Goal: Answer question/provide support: Share knowledge or assist other users

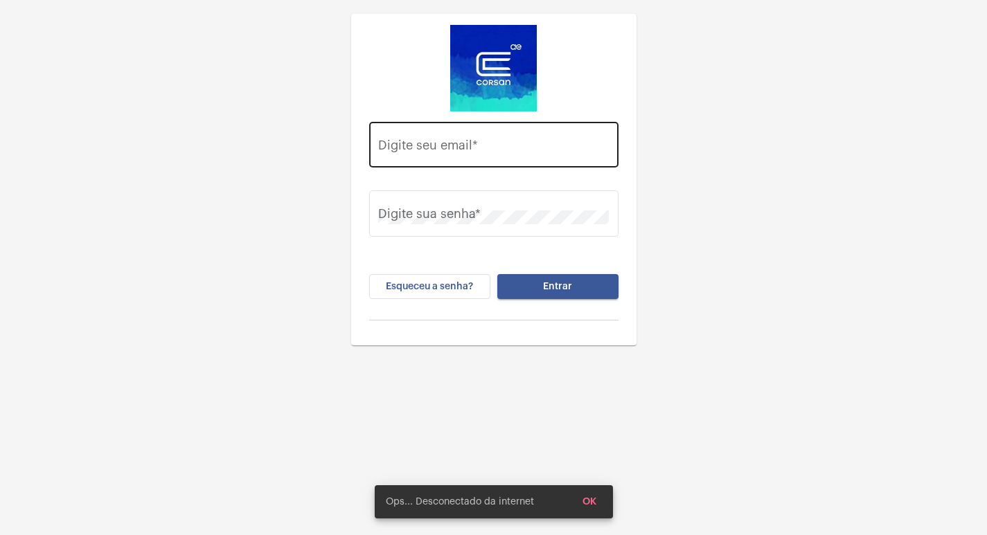
click at [420, 145] on input "Digite seu email *" at bounding box center [493, 148] width 231 height 14
paste input "[EMAIL_ADDRESS][DOMAIN_NAME]"
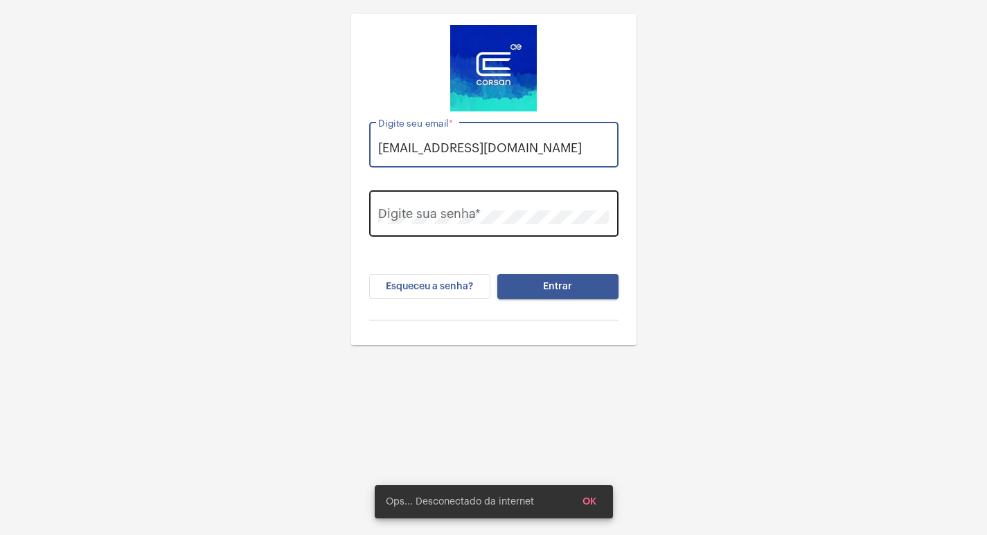
type input "[EMAIL_ADDRESS][DOMAIN_NAME]"
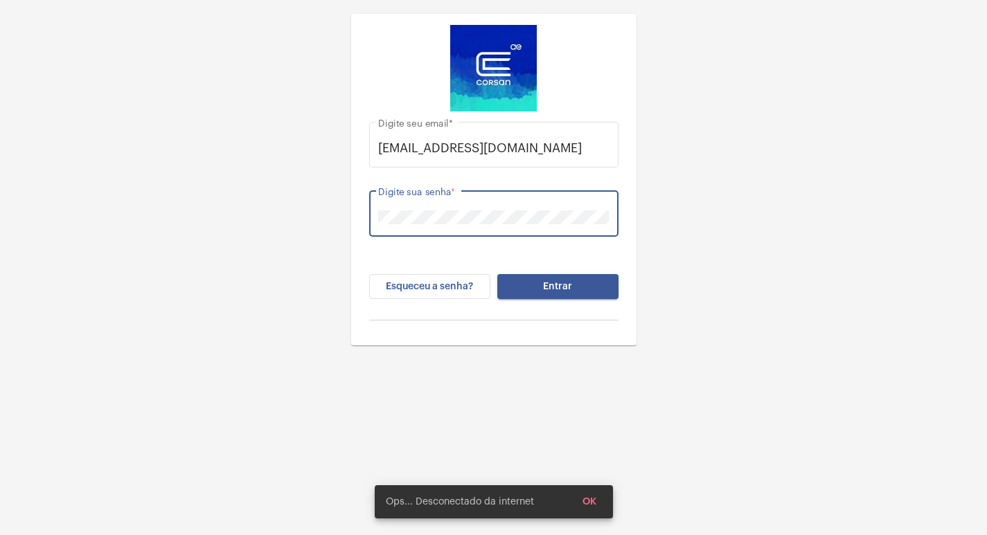
click at [497, 274] on button "Entrar" at bounding box center [557, 286] width 121 height 25
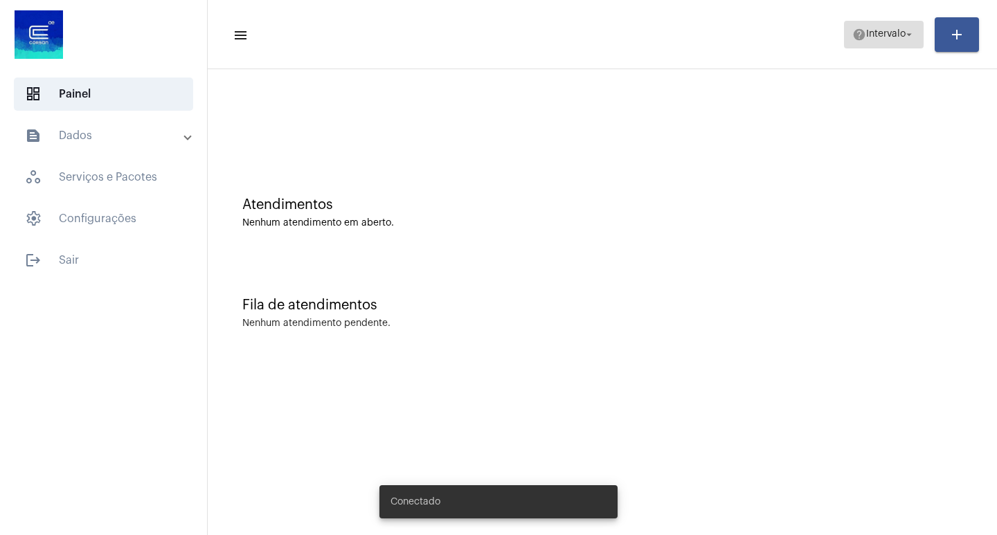
click at [898, 39] on span "Intervalo" at bounding box center [885, 35] width 39 height 10
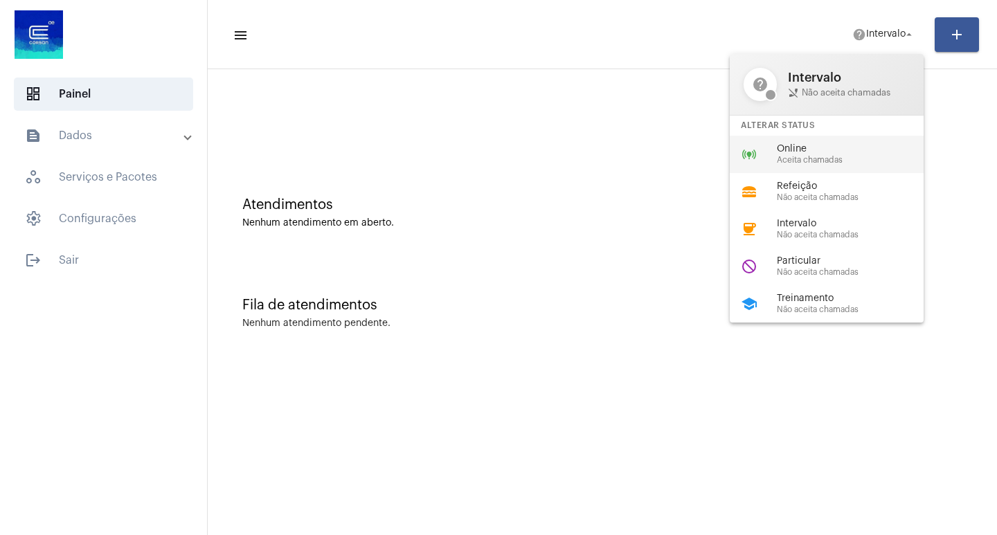
click at [827, 163] on span "Aceita chamadas" at bounding box center [856, 160] width 158 height 9
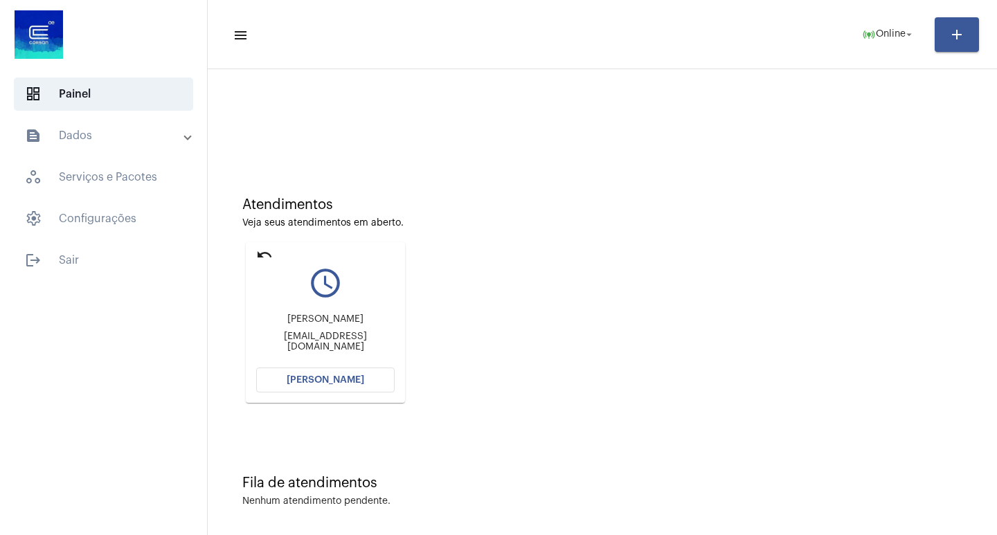
click at [357, 399] on mat-card "undo query_builder [PERSON_NAME] [EMAIL_ADDRESS][DOMAIN_NAME] [PERSON_NAME]" at bounding box center [325, 322] width 159 height 161
click at [349, 380] on span "[PERSON_NAME]" at bounding box center [326, 380] width 78 height 10
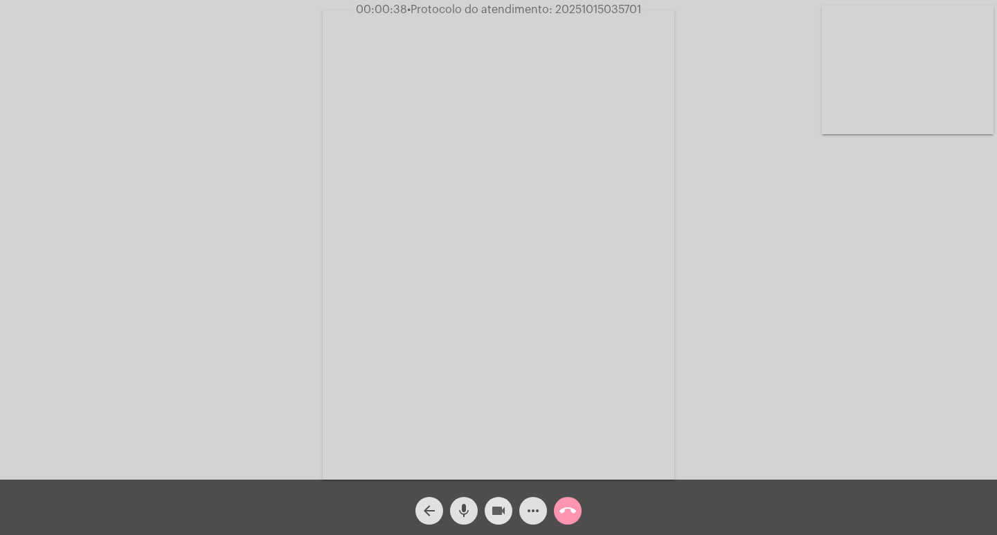
click at [499, 504] on mat-icon "videocam" at bounding box center [498, 511] width 17 height 17
click at [487, 508] on button "videocam_off" at bounding box center [499, 511] width 28 height 28
click at [532, 508] on mat-icon "more_horiz" at bounding box center [533, 511] width 17 height 17
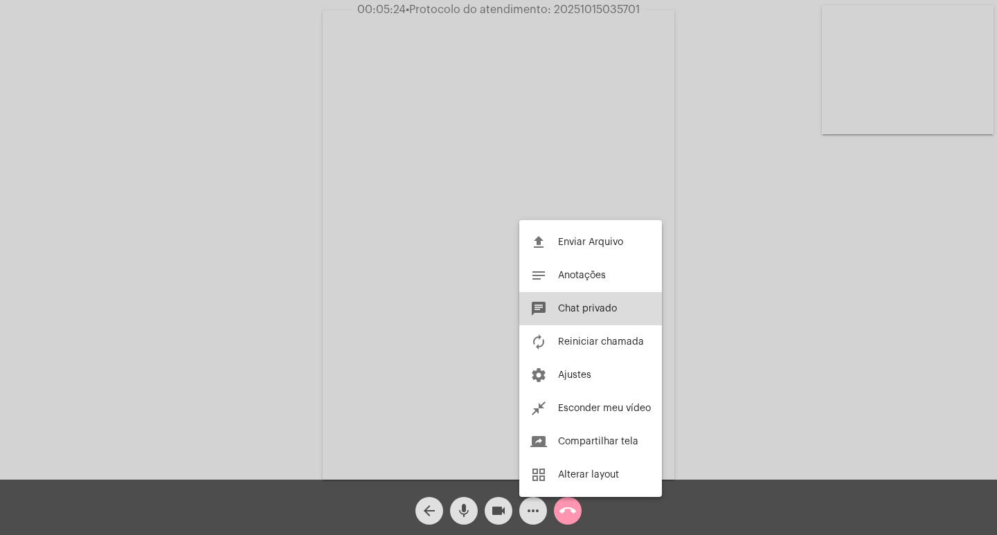
click at [575, 310] on span "Chat privado" at bounding box center [587, 309] width 59 height 10
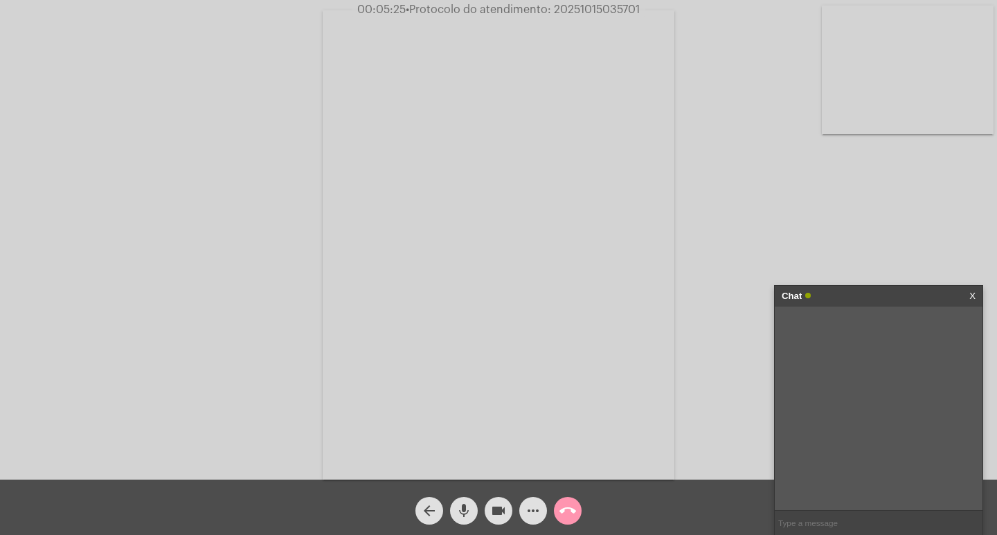
click at [591, 12] on span "• Protocolo do atendimento: 20251015035701" at bounding box center [523, 9] width 234 height 11
copy span "20251015035701"
click at [807, 513] on input "text" at bounding box center [879, 523] width 208 height 24
paste input "20251015035701"
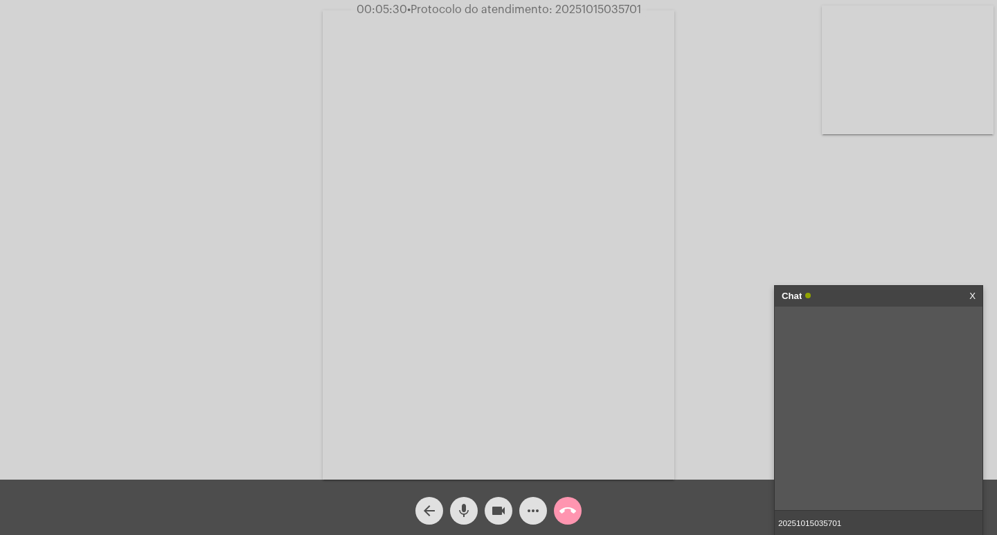
type input "20251015035701"
click at [852, 518] on input "20251015035701" at bounding box center [879, 523] width 208 height 24
click at [854, 297] on div "Chat" at bounding box center [864, 296] width 165 height 21
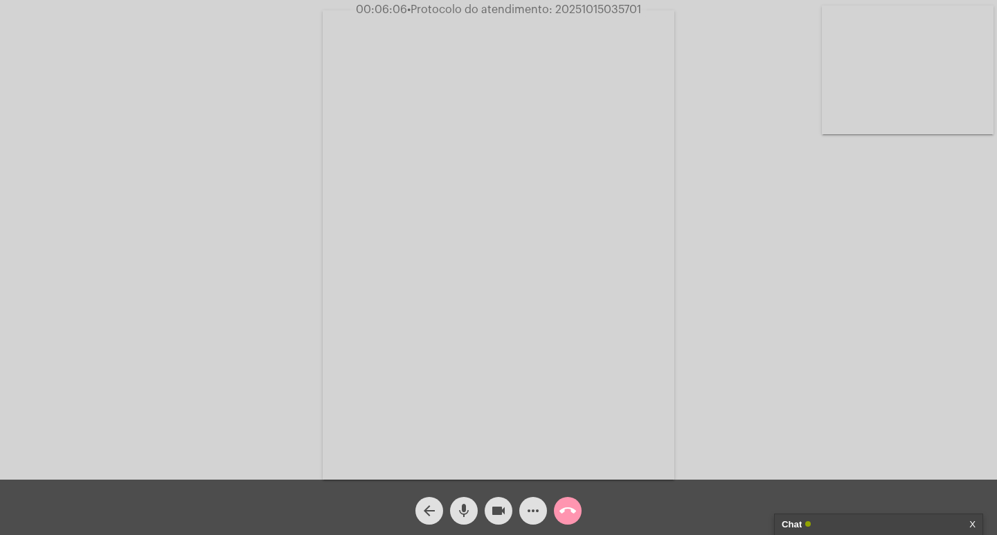
click at [490, 511] on mat-icon "videocam" at bounding box center [498, 511] width 17 height 17
click at [469, 508] on mat-icon "mic" at bounding box center [464, 511] width 17 height 17
click at [565, 505] on mat-icon "call_end" at bounding box center [567, 511] width 17 height 17
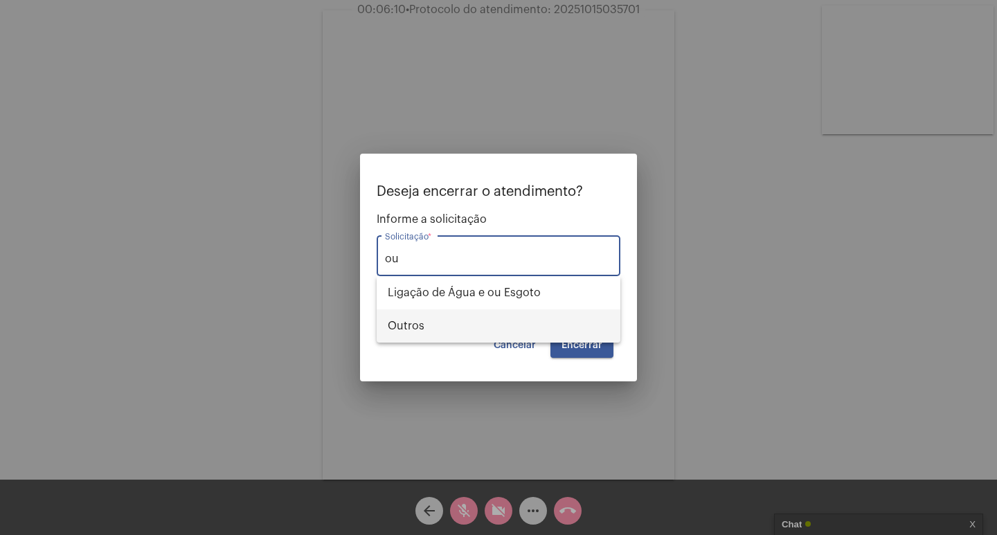
click at [490, 320] on span "Outros" at bounding box center [499, 326] width 222 height 33
type input "Outros"
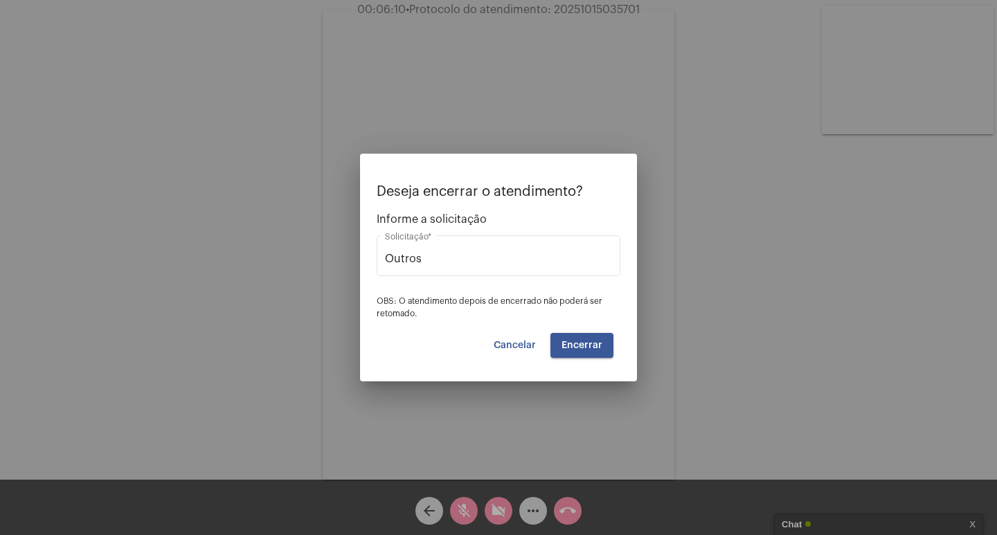
click at [583, 332] on div "Deseja encerrar o atendimento? Informe a solicitação Outros Solicitação * OBS: …" at bounding box center [499, 271] width 244 height 174
click at [584, 337] on button "Encerrar" at bounding box center [581, 345] width 63 height 25
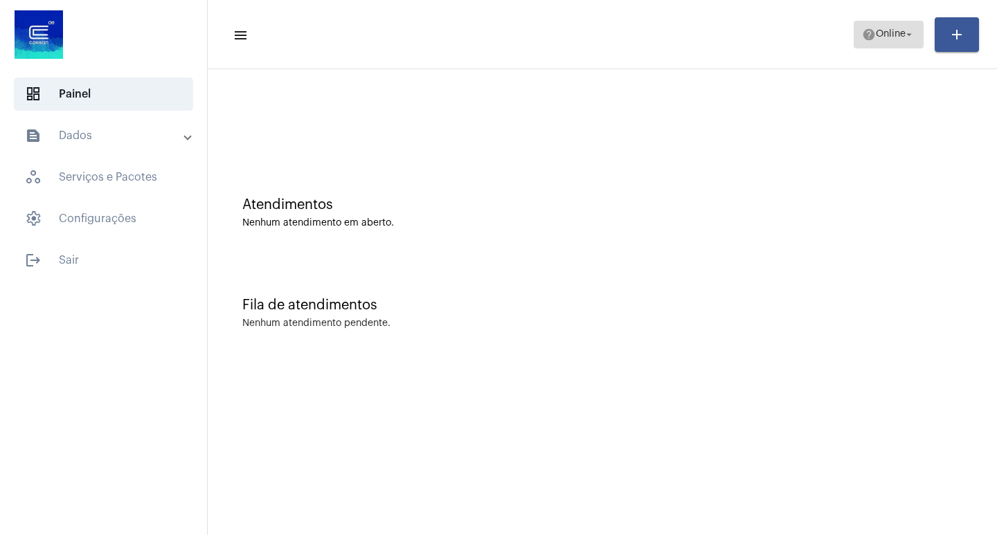
click at [875, 39] on span "help Online arrow_drop_down" at bounding box center [888, 33] width 53 height 25
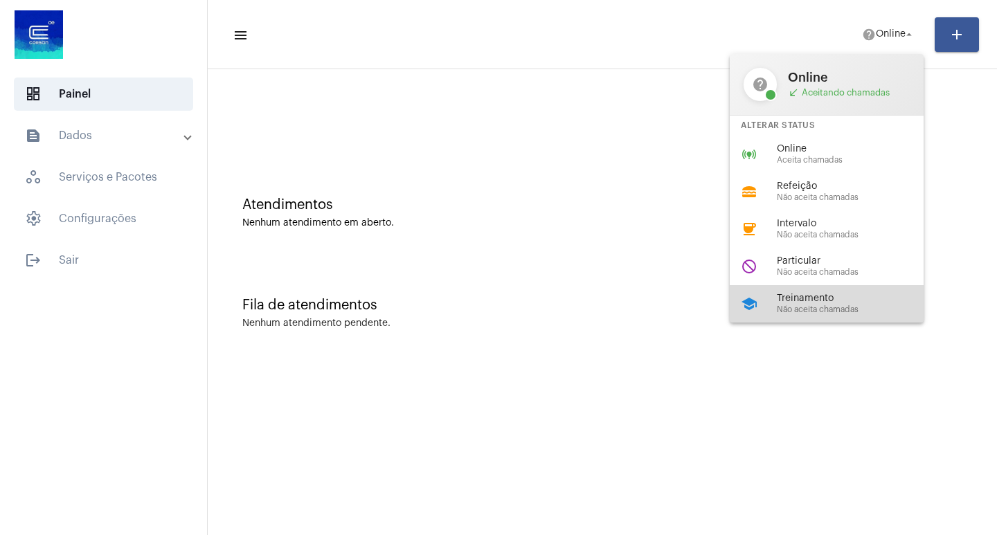
click at [760, 303] on div "school Treinamento Não aceita chamadas" at bounding box center [838, 303] width 216 height 37
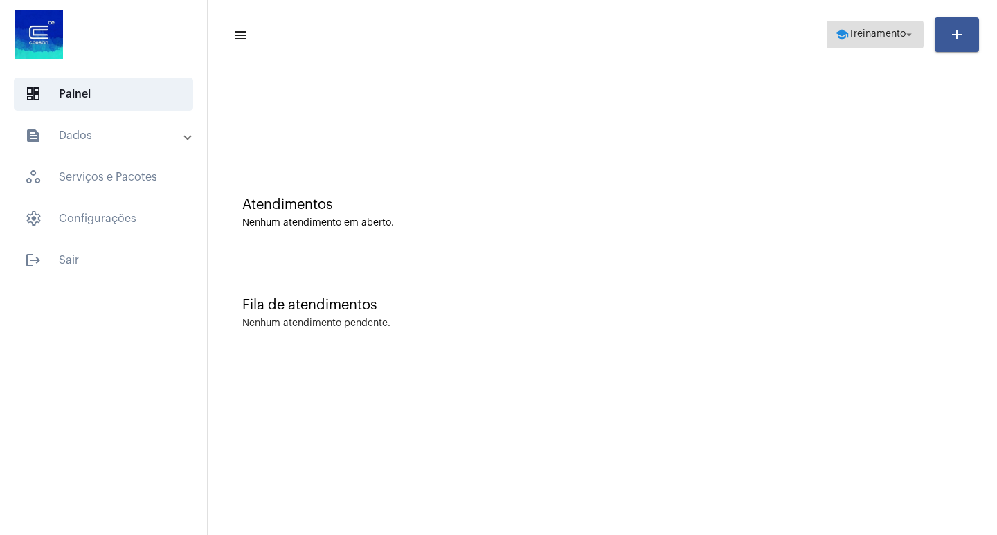
click at [887, 35] on span "Treinamento" at bounding box center [877, 35] width 57 height 10
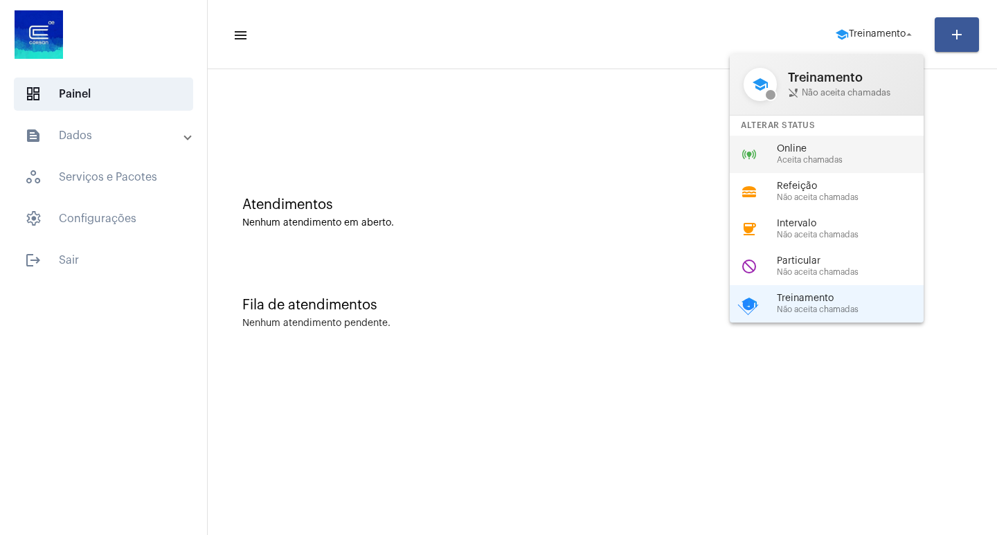
click at [825, 157] on span "Aceita chamadas" at bounding box center [856, 160] width 158 height 9
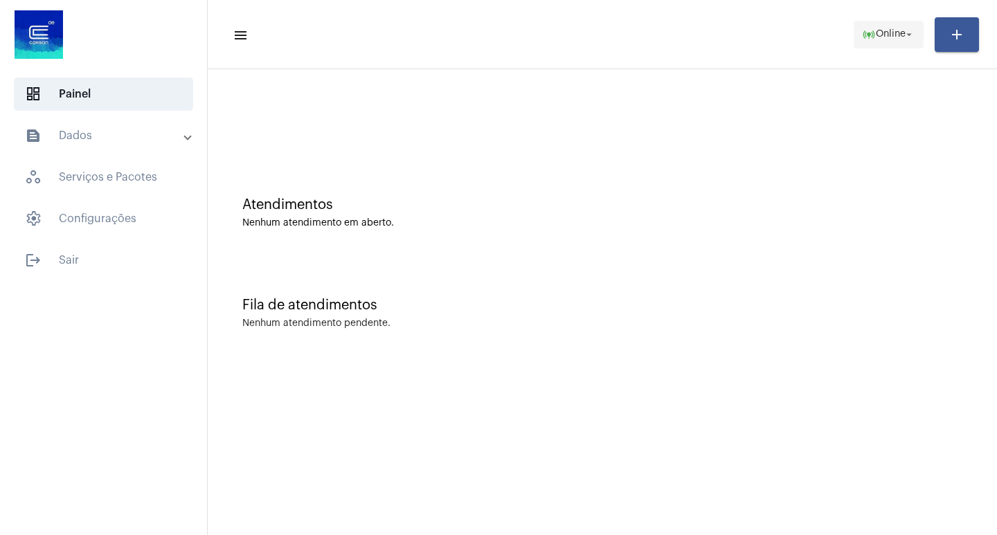
click at [878, 39] on span "Online" at bounding box center [891, 35] width 30 height 10
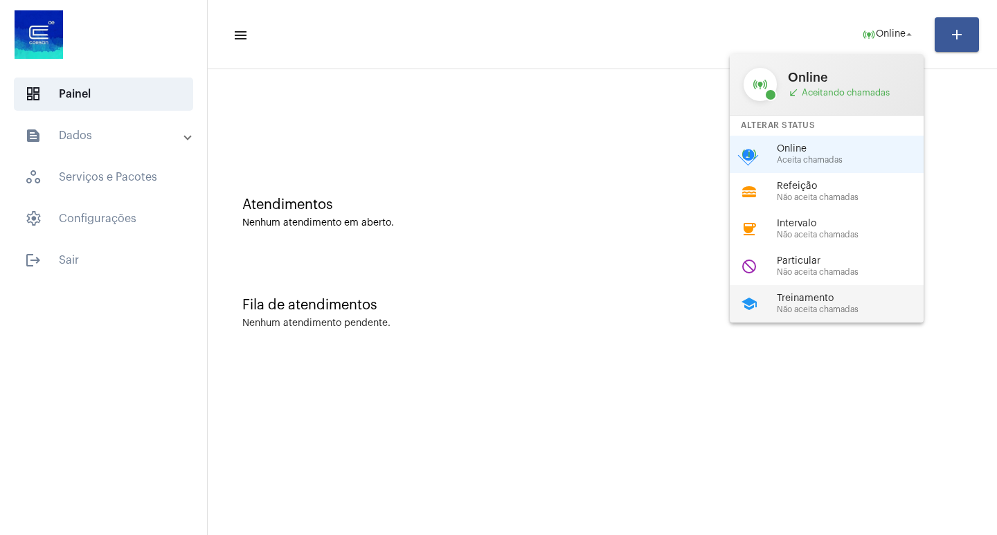
click at [816, 298] on span "Treinamento" at bounding box center [856, 299] width 158 height 10
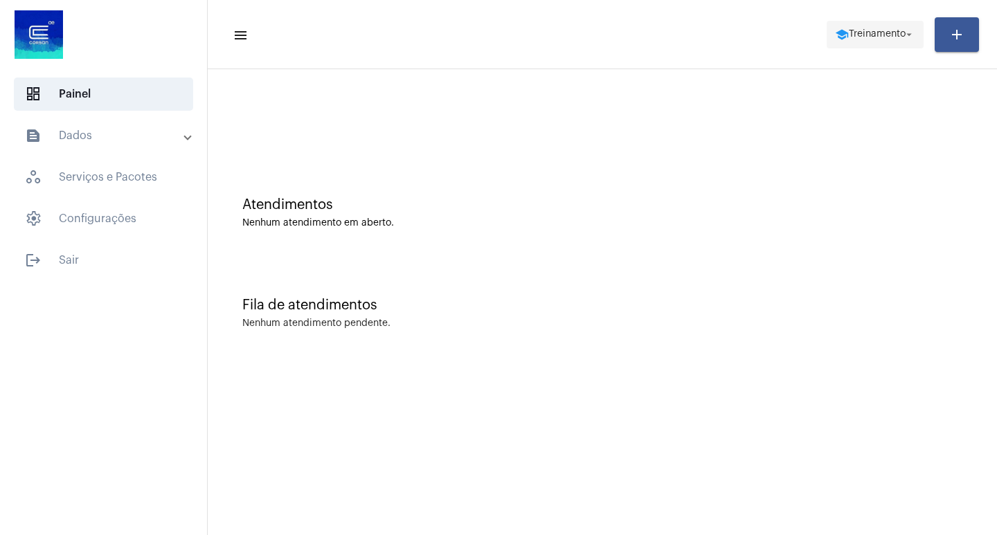
click at [843, 16] on mat-toolbar "menu school Treinamento arrow_drop_down add" at bounding box center [602, 34] width 789 height 69
click at [854, 31] on span "Treinamento" at bounding box center [877, 35] width 57 height 10
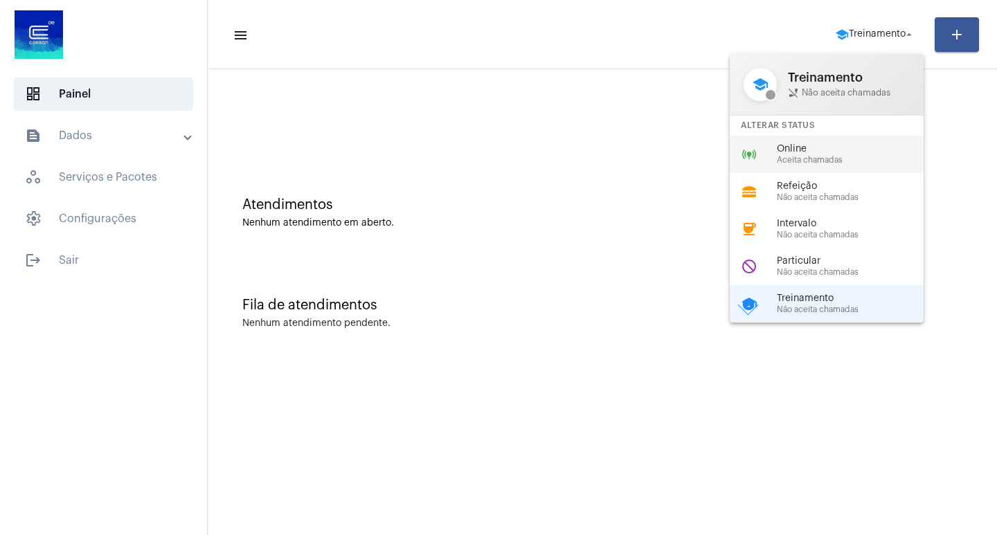
click at [827, 153] on span "Online" at bounding box center [856, 149] width 158 height 10
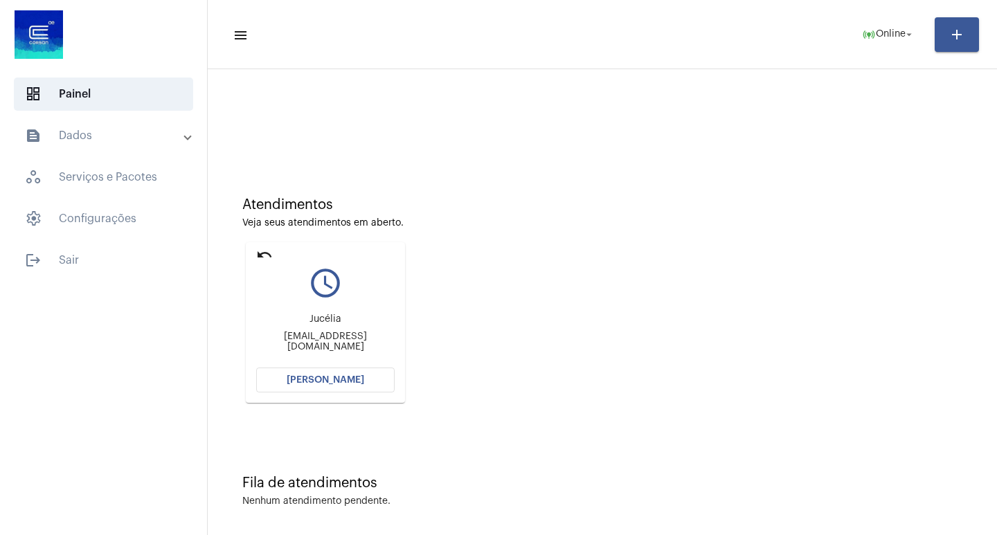
click at [365, 378] on button "[PERSON_NAME]" at bounding box center [325, 380] width 138 height 25
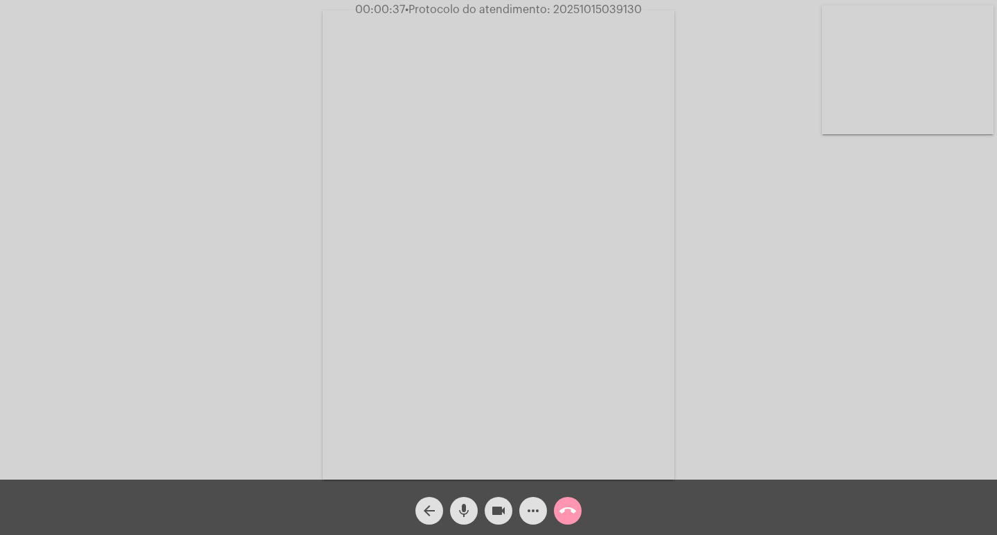
click at [530, 505] on mat-icon "more_horiz" at bounding box center [533, 511] width 17 height 17
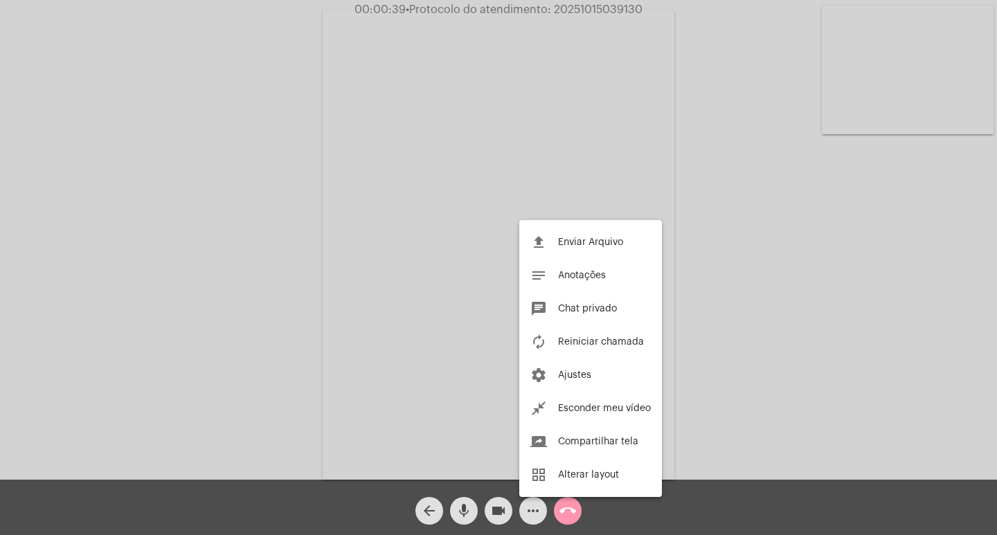
click at [536, 501] on div at bounding box center [498, 267] width 997 height 535
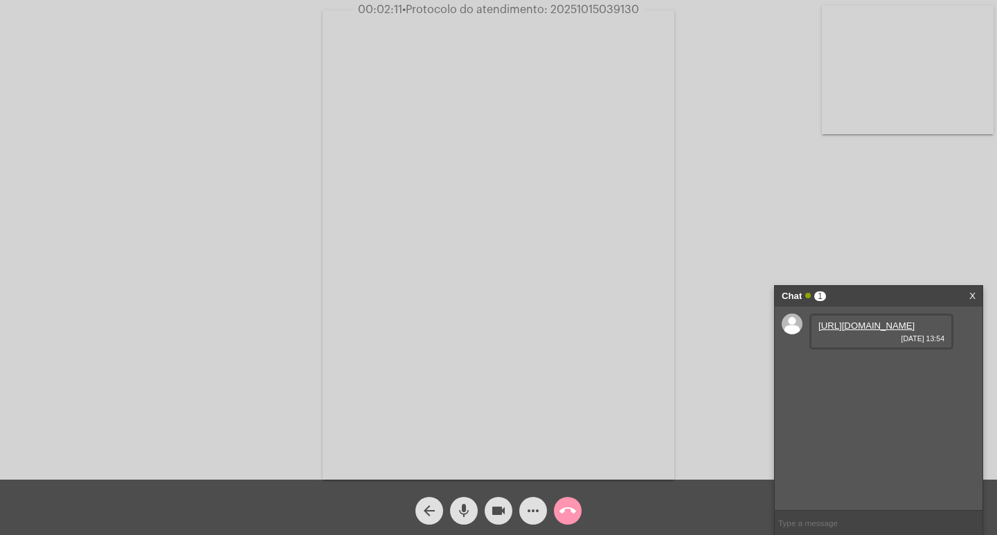
click at [866, 331] on link "[URL][DOMAIN_NAME]" at bounding box center [866, 326] width 96 height 10
click at [843, 370] on link "[URL][DOMAIN_NAME]" at bounding box center [866, 365] width 96 height 10
click at [556, 508] on button "call_end" at bounding box center [568, 511] width 28 height 28
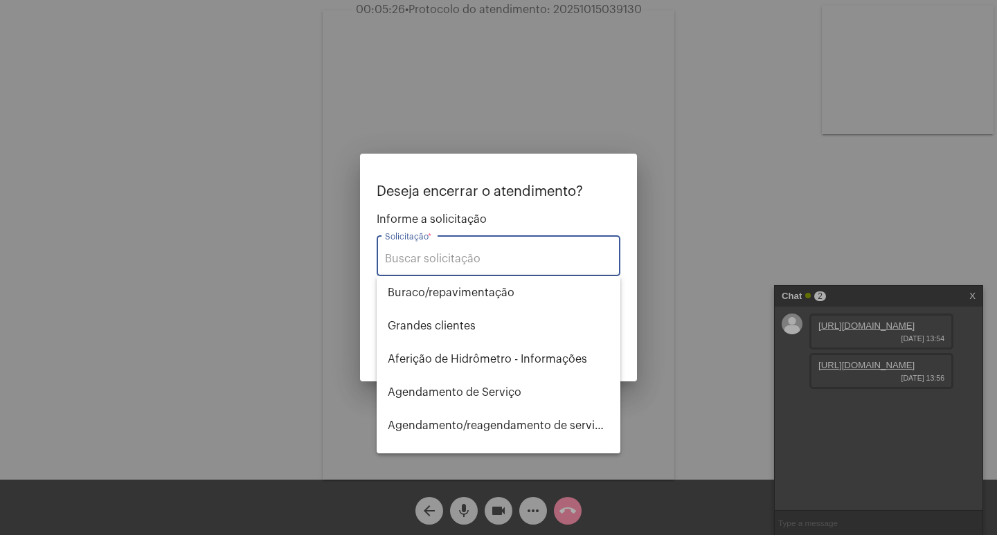
click at [422, 262] on input "Solicitação *" at bounding box center [498, 259] width 227 height 12
click at [334, 292] on div at bounding box center [498, 267] width 997 height 535
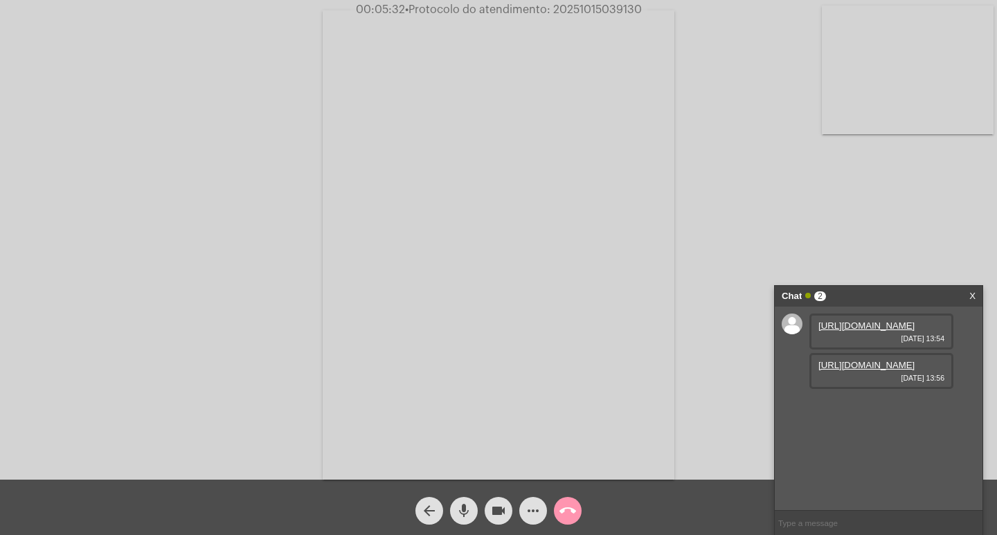
click at [567, 512] on mat-icon "call_end" at bounding box center [567, 511] width 17 height 17
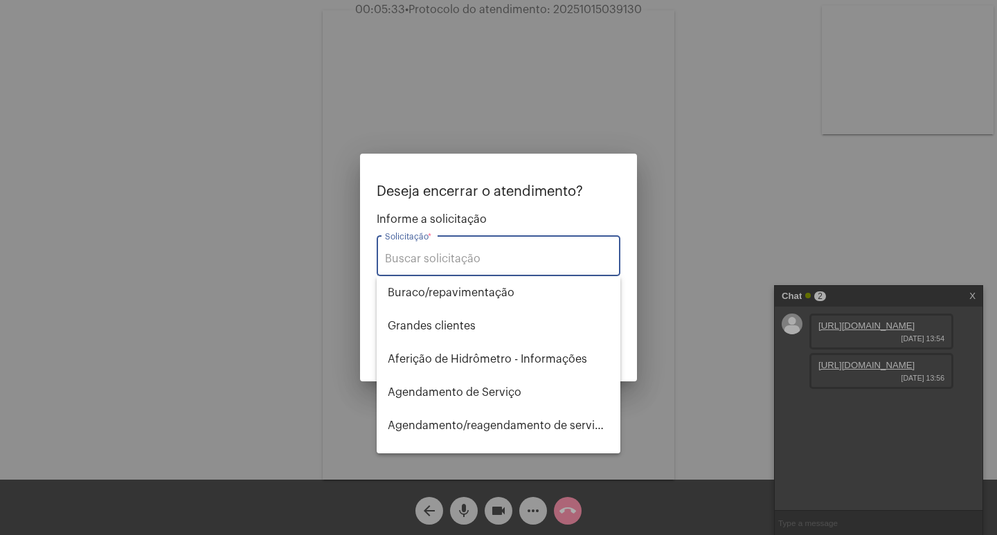
click at [429, 259] on input "Solicitação *" at bounding box center [498, 259] width 227 height 12
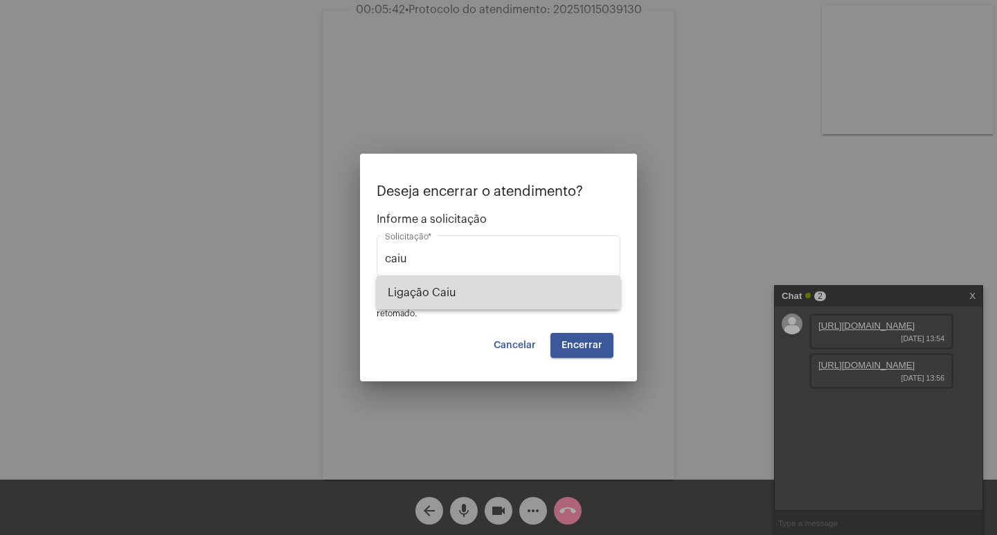
click at [488, 301] on span "Ligação Caiu" at bounding box center [499, 292] width 222 height 33
type input "Ligação Caiu"
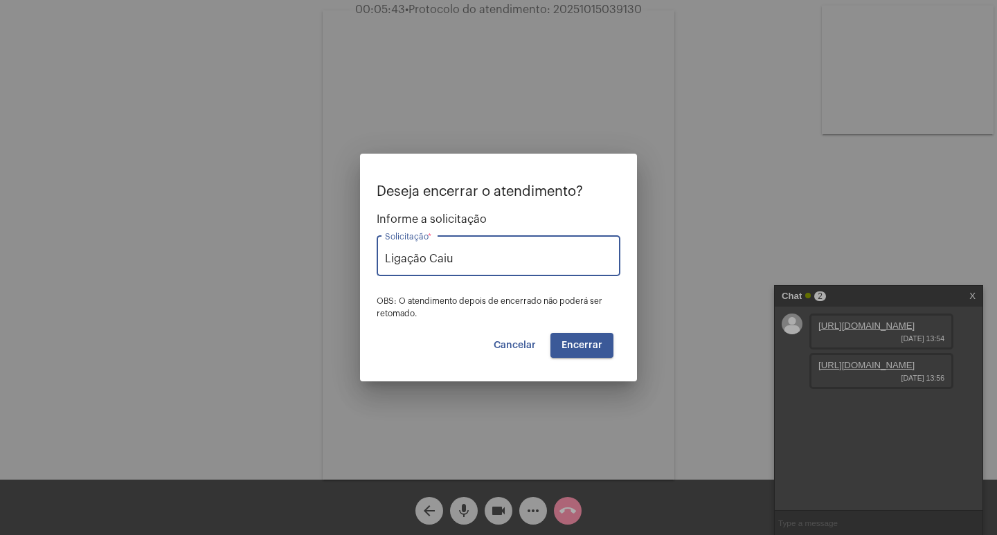
click at [607, 339] on button "Encerrar" at bounding box center [581, 345] width 63 height 25
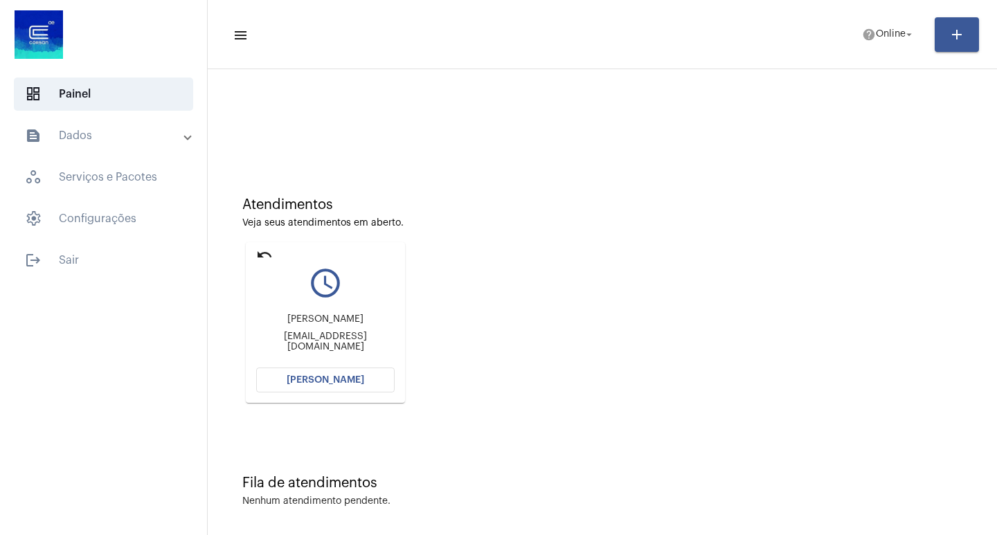
click at [356, 367] on mat-card "undo query_builder [PERSON_NAME] [EMAIL_ADDRESS][DOMAIN_NAME] [PERSON_NAME]" at bounding box center [325, 322] width 159 height 161
click at [356, 377] on span "[PERSON_NAME]" at bounding box center [326, 380] width 78 height 10
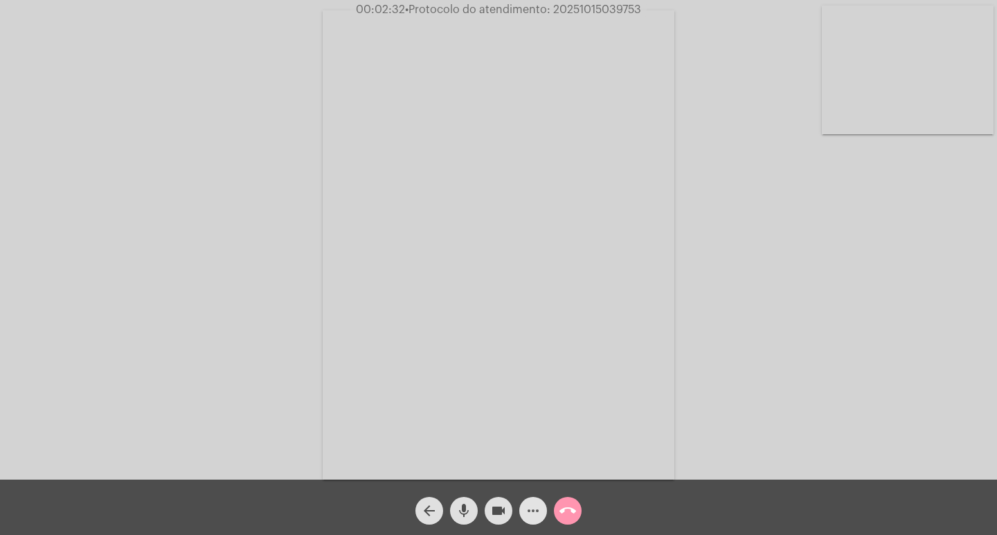
click at [539, 512] on mat-icon "more_horiz" at bounding box center [533, 511] width 17 height 17
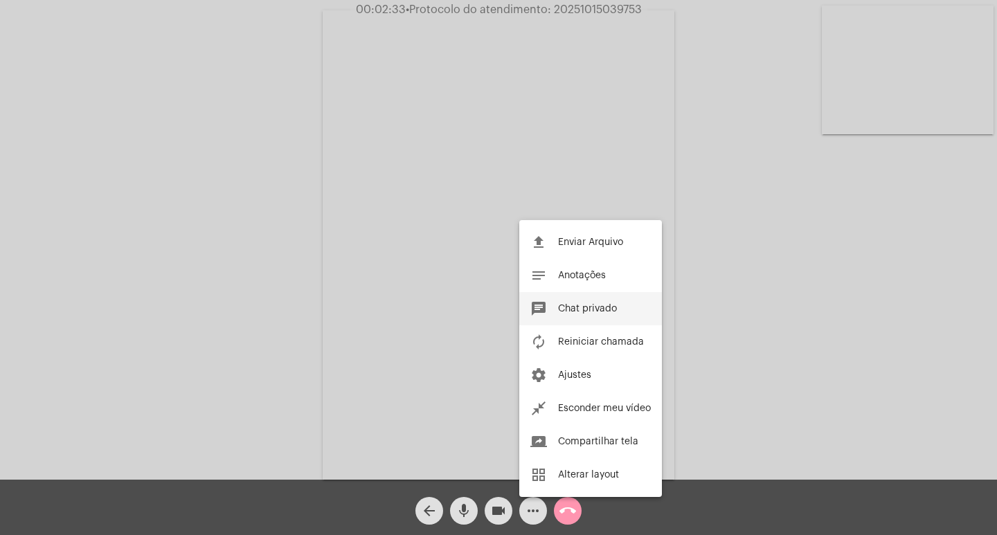
click at [557, 317] on button "chat Chat privado" at bounding box center [590, 308] width 143 height 33
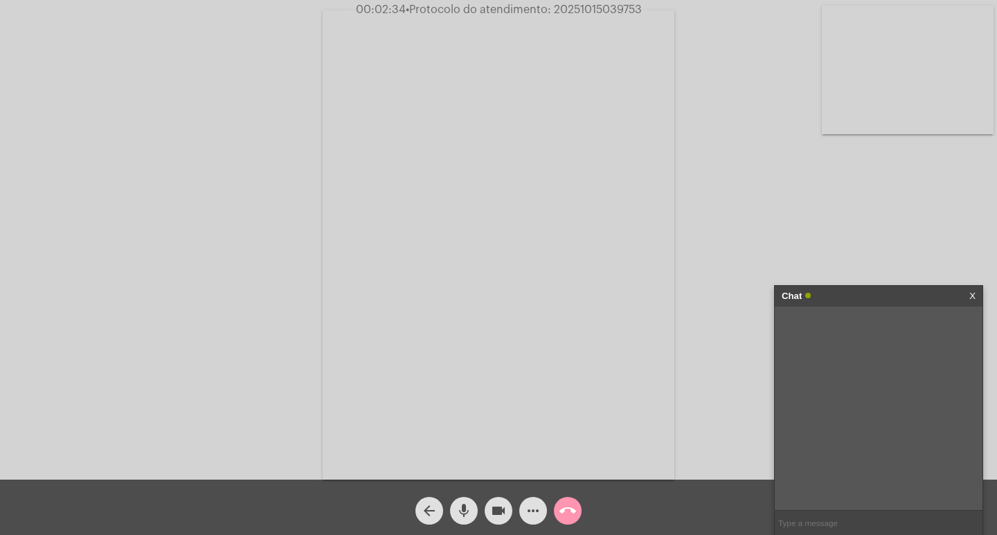
click at [604, 3] on span "00:02:34 • Protocolo do atendimento: 20251015039753" at bounding box center [498, 10] width 297 height 14
copy span "20251015039753"
click at [811, 518] on input "text" at bounding box center [879, 523] width 208 height 24
paste input "20251015039753"
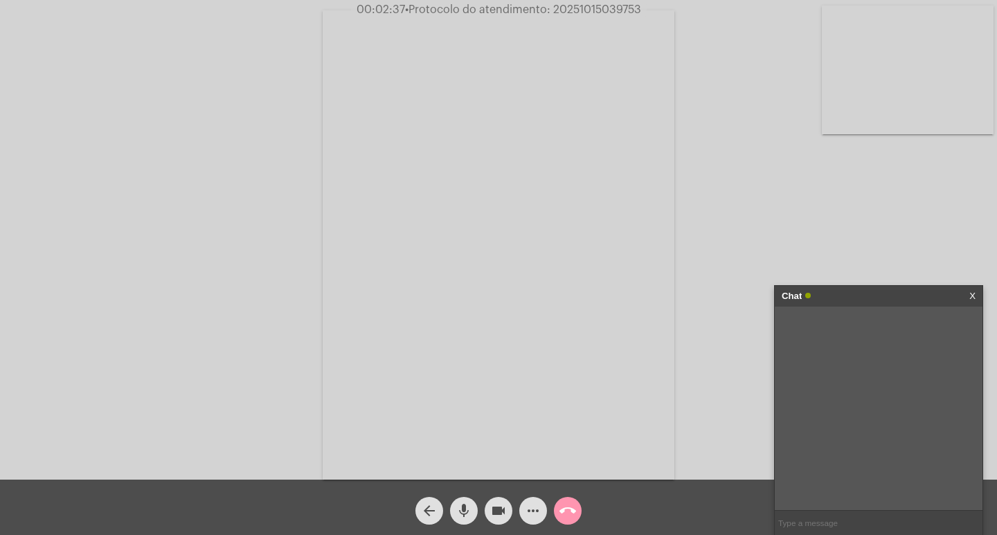
type input "20251015039753"
click at [881, 297] on div "Chat" at bounding box center [864, 296] width 165 height 21
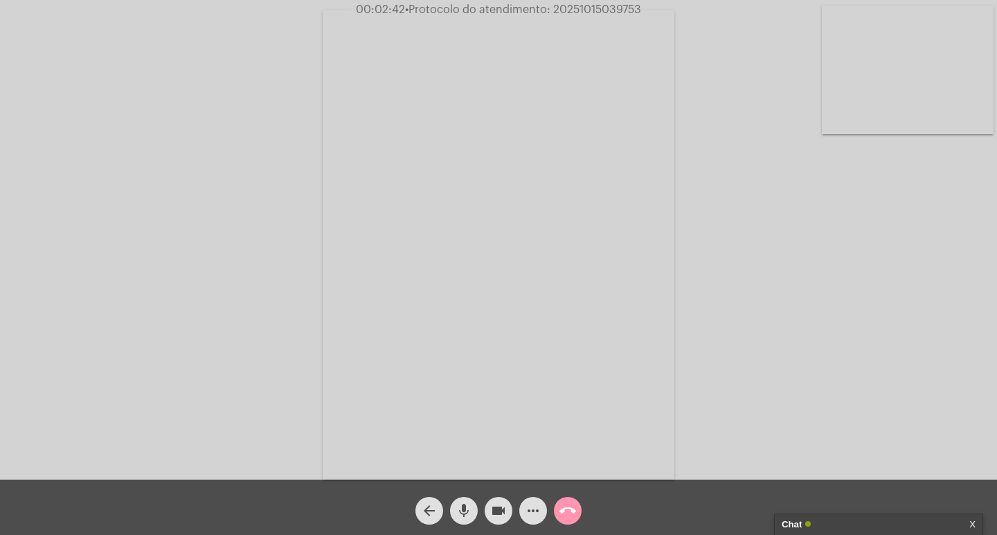
click at [499, 505] on mat-icon "videocam" at bounding box center [498, 511] width 17 height 17
click at [463, 505] on mat-icon "mic" at bounding box center [464, 511] width 17 height 17
click at [568, 511] on mat-icon "call_end" at bounding box center [567, 511] width 17 height 17
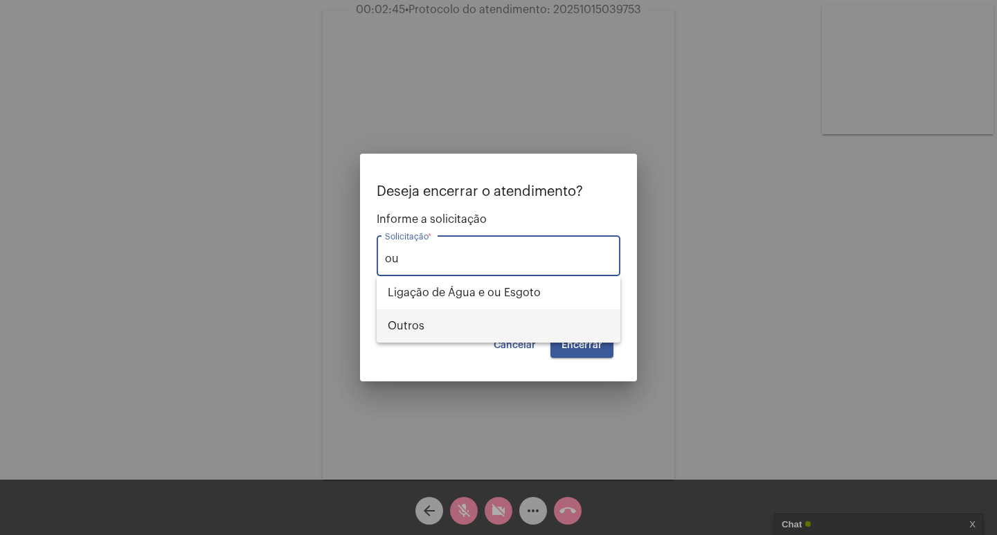
click at [533, 318] on span "Outros" at bounding box center [499, 326] width 222 height 33
type input "Outros"
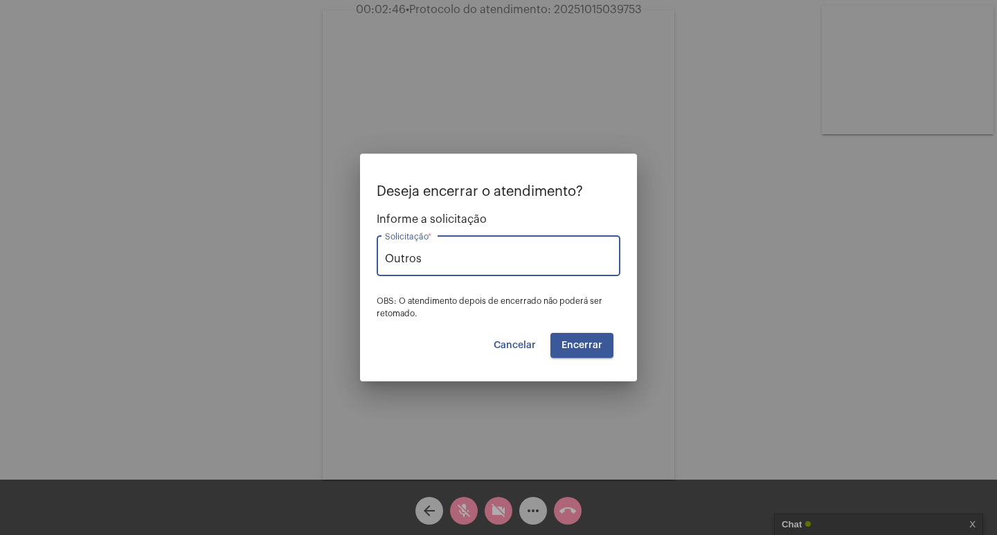
click at [582, 341] on span "Encerrar" at bounding box center [582, 346] width 41 height 10
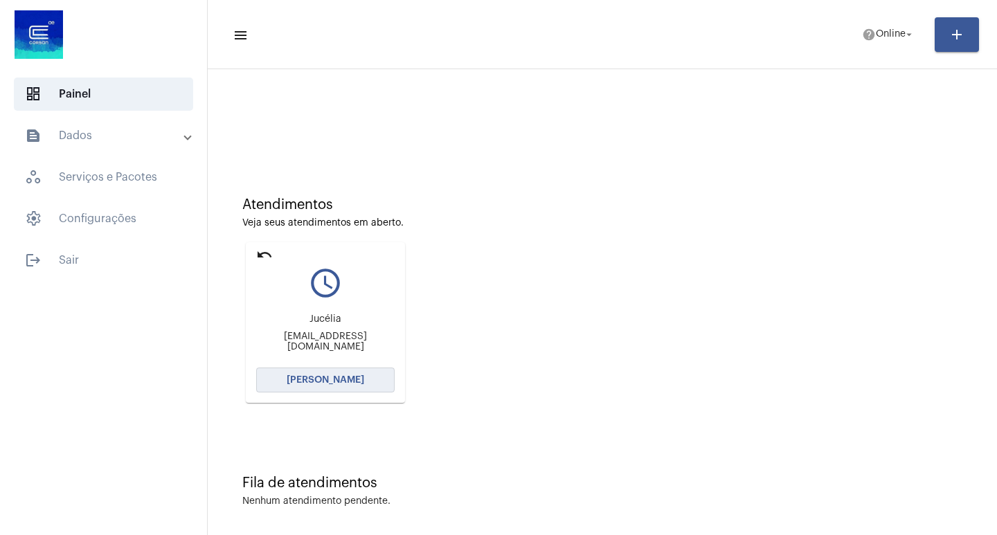
click at [356, 376] on span "[PERSON_NAME]" at bounding box center [326, 380] width 78 height 10
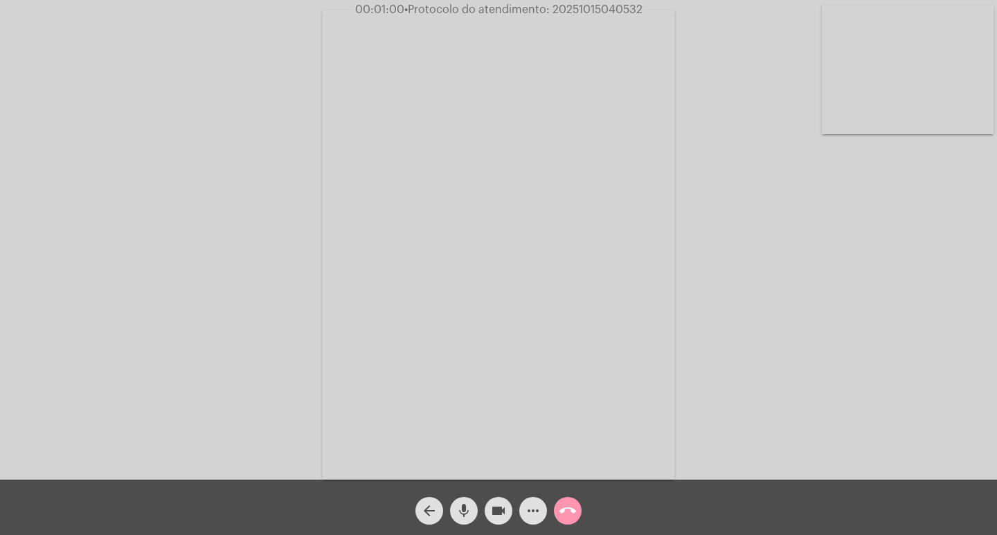
click at [933, 83] on video at bounding box center [908, 70] width 172 height 129
click at [107, 329] on video at bounding box center [155, 243] width 172 height 228
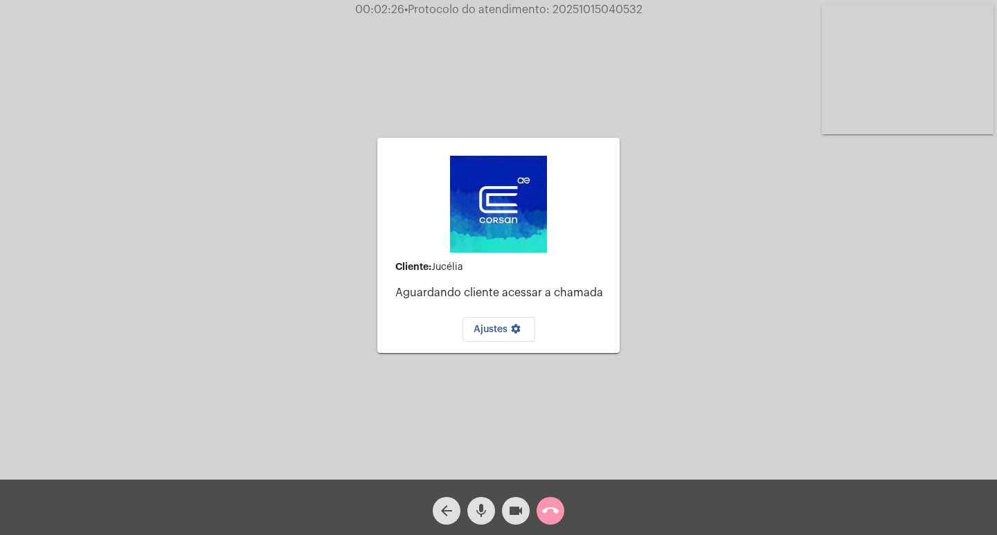
click at [550, 499] on span "call_end" at bounding box center [550, 511] width 17 height 28
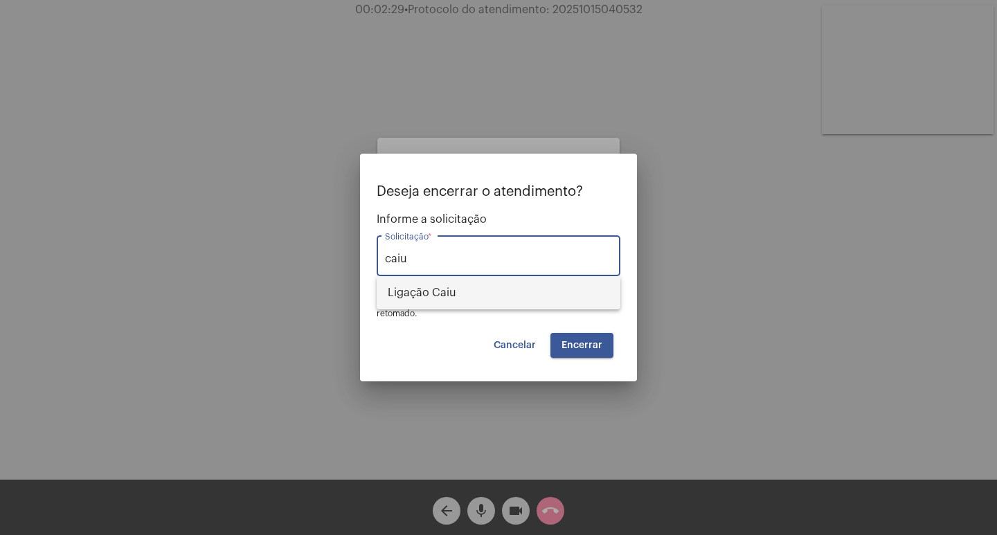
click at [453, 290] on span "Ligação Caiu" at bounding box center [499, 292] width 222 height 33
type input "Ligação Caiu"
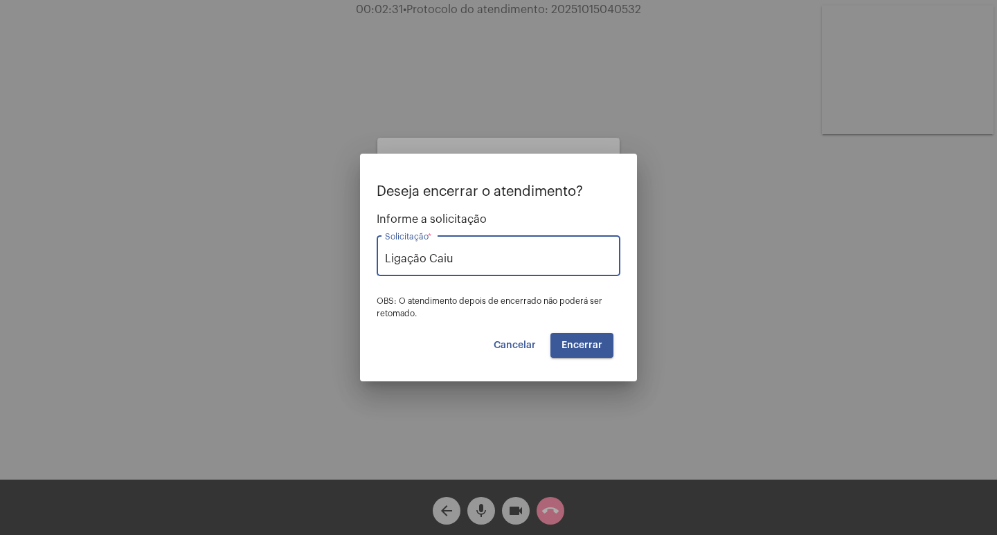
click at [583, 353] on button "Encerrar" at bounding box center [581, 345] width 63 height 25
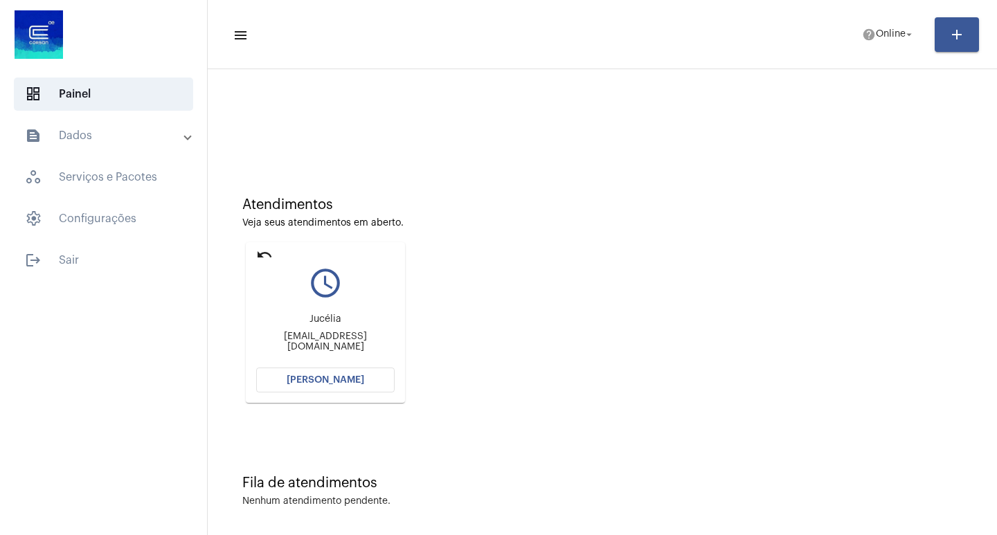
click at [346, 361] on div "Jucélia [EMAIL_ADDRESS][DOMAIN_NAME]" at bounding box center [325, 333] width 138 height 62
click at [350, 366] on mat-card "undo query_builder [PERSON_NAME] [PERSON_NAME][EMAIL_ADDRESS][DOMAIN_NAME] [PER…" at bounding box center [325, 322] width 159 height 161
click at [371, 382] on button "[PERSON_NAME]" at bounding box center [325, 380] width 138 height 25
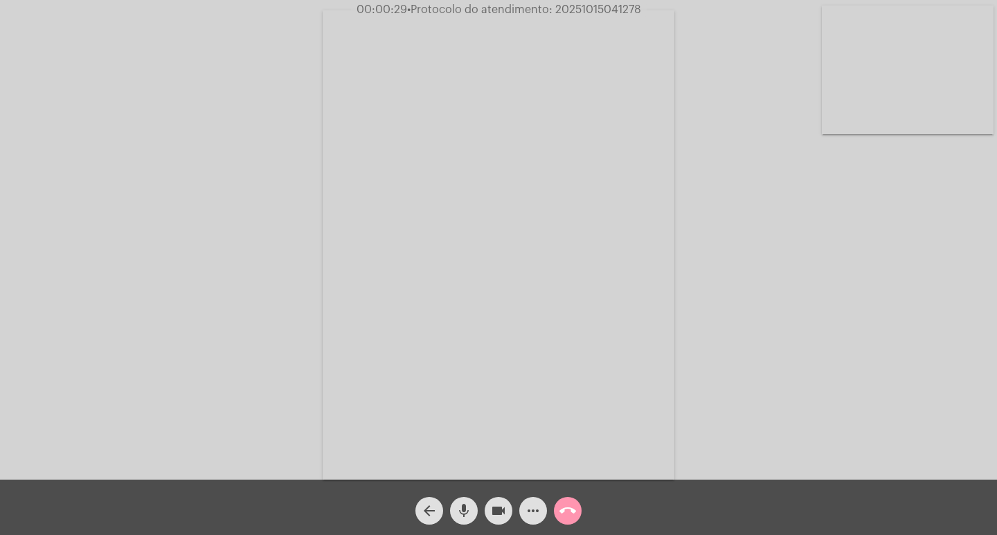
click at [533, 512] on mat-icon "more_horiz" at bounding box center [533, 511] width 17 height 17
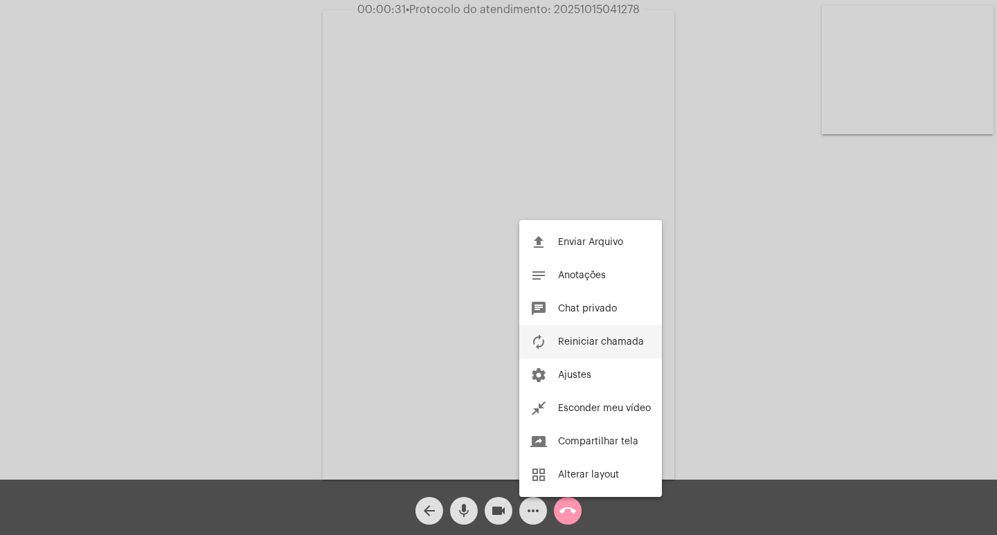
click at [594, 336] on button "autorenew Reiniciar chamada" at bounding box center [590, 341] width 143 height 33
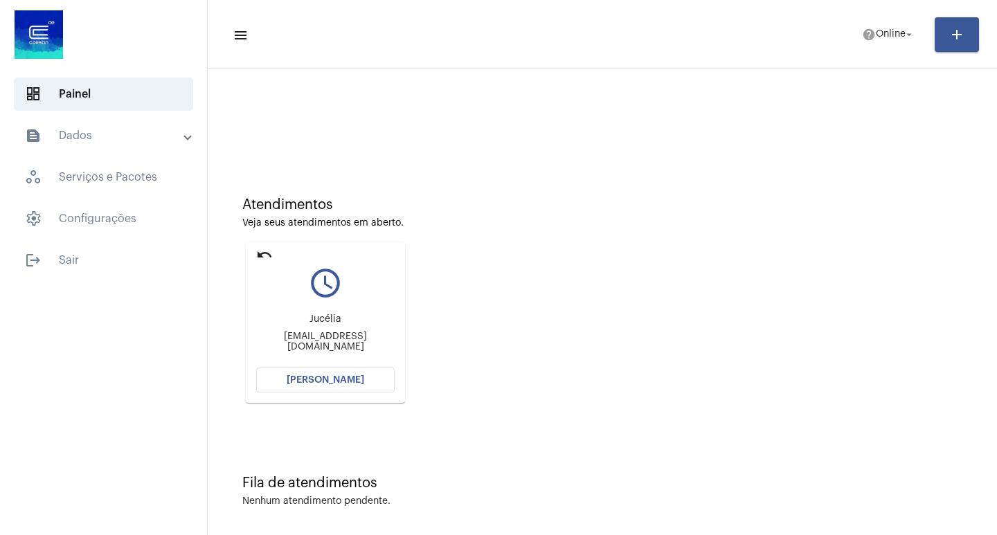
click at [348, 373] on button "[PERSON_NAME]" at bounding box center [325, 380] width 138 height 25
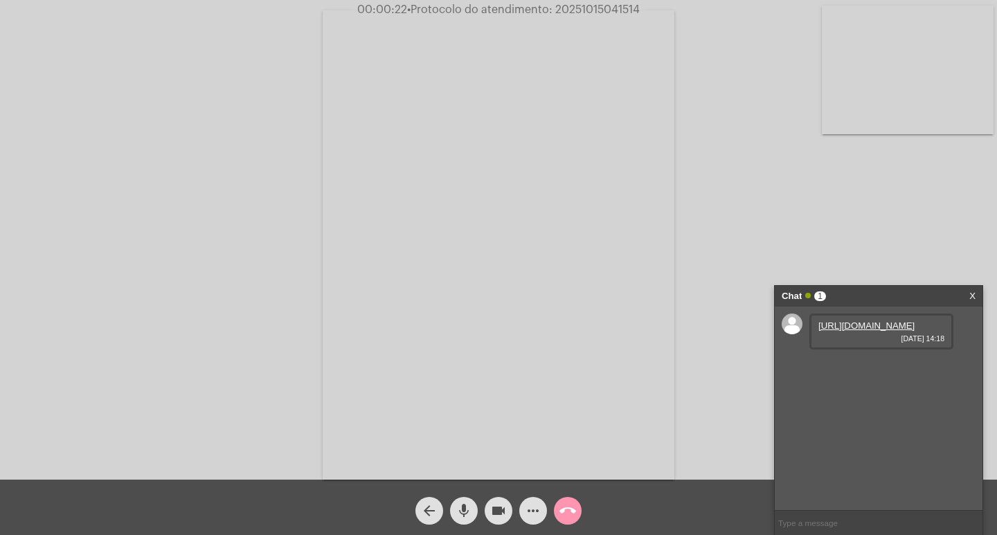
click at [874, 331] on link "[URL][DOMAIN_NAME]" at bounding box center [866, 326] width 96 height 10
click at [839, 370] on link "[URL][DOMAIN_NAME]" at bounding box center [866, 365] width 96 height 10
click at [500, 513] on mat-icon "videocam" at bounding box center [498, 511] width 17 height 17
click at [460, 507] on mat-icon "mic" at bounding box center [464, 511] width 17 height 17
click at [492, 504] on mat-icon "videocam_off" at bounding box center [498, 511] width 17 height 17
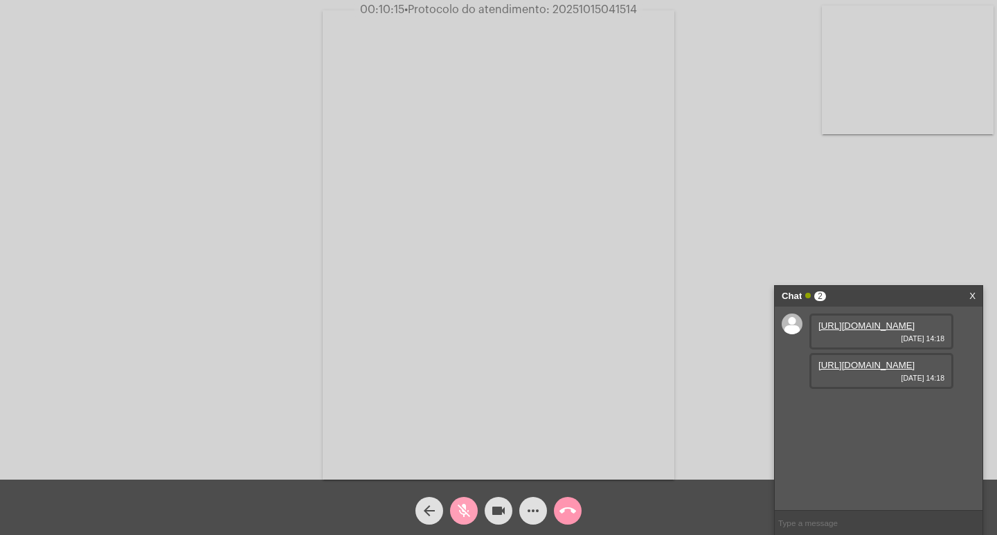
click at [467, 500] on span "mic_off" at bounding box center [464, 511] width 17 height 28
click at [498, 517] on mat-icon "videocam" at bounding box center [498, 511] width 17 height 17
drag, startPoint x: 495, startPoint y: 500, endPoint x: 445, endPoint y: 433, distance: 84.1
click at [494, 499] on span "videocam_off" at bounding box center [498, 511] width 17 height 28
click at [495, 512] on mat-icon "videocam" at bounding box center [498, 511] width 17 height 17
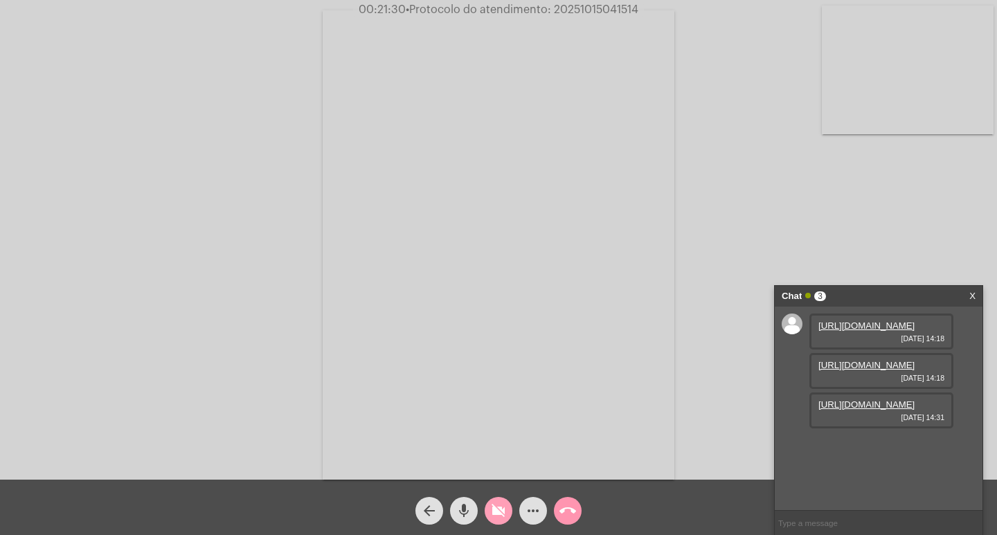
click at [495, 512] on mat-icon "videocam_off" at bounding box center [498, 511] width 17 height 17
click at [523, 512] on button "more_horiz" at bounding box center [533, 511] width 28 height 28
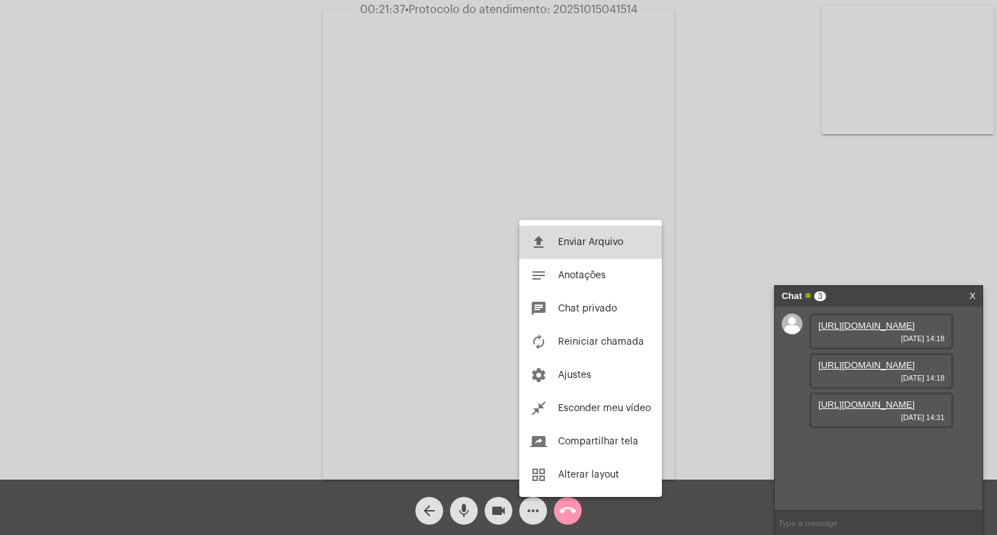
click at [563, 237] on button "file_upload Enviar Arquivo" at bounding box center [590, 242] width 143 height 33
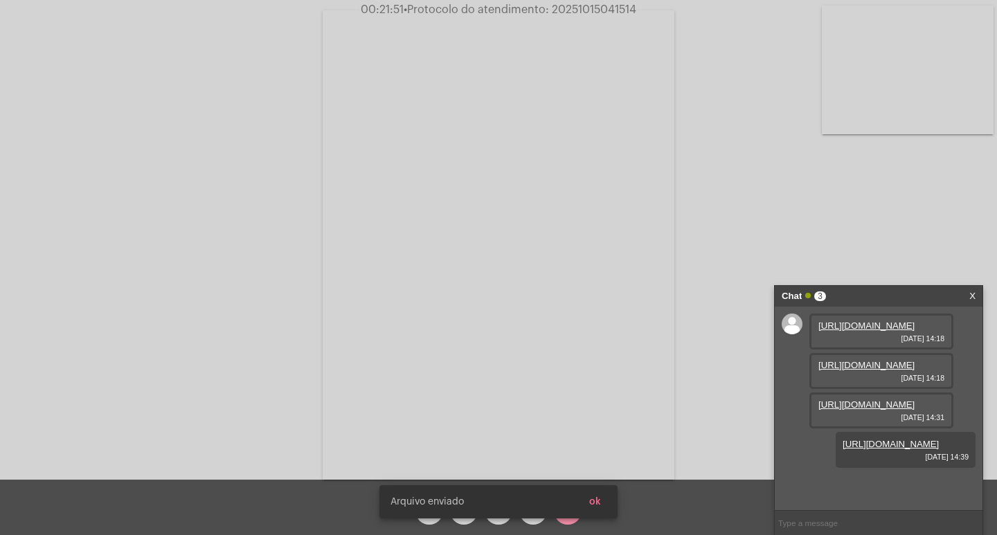
scroll to position [82, 0]
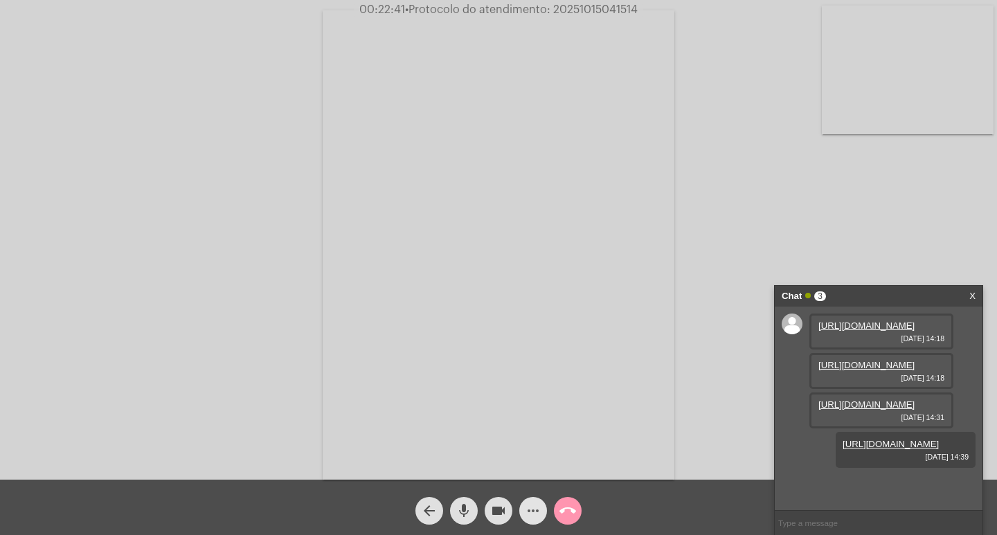
click at [528, 504] on mat-icon "more_horiz" at bounding box center [533, 511] width 17 height 17
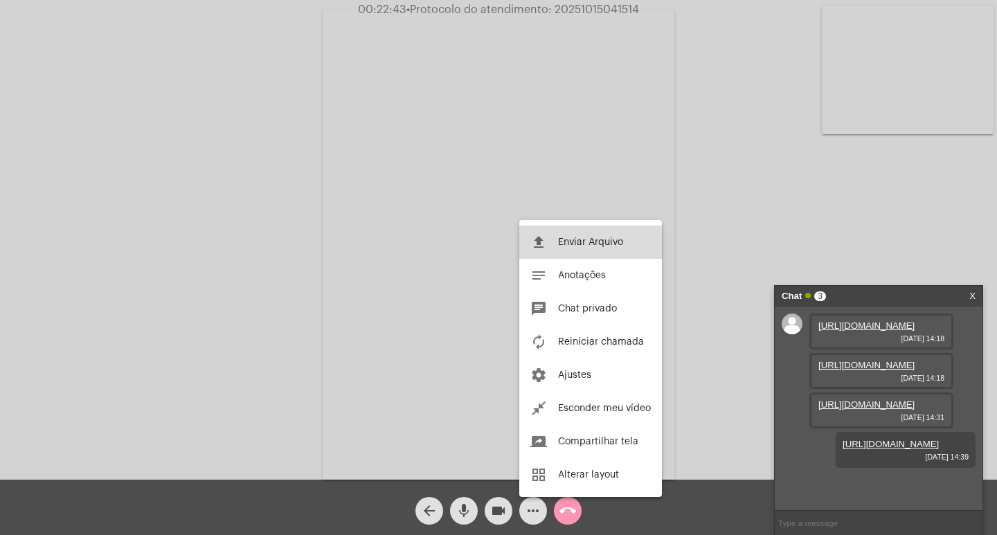
click at [587, 235] on button "file_upload Enviar Arquivo" at bounding box center [590, 242] width 143 height 33
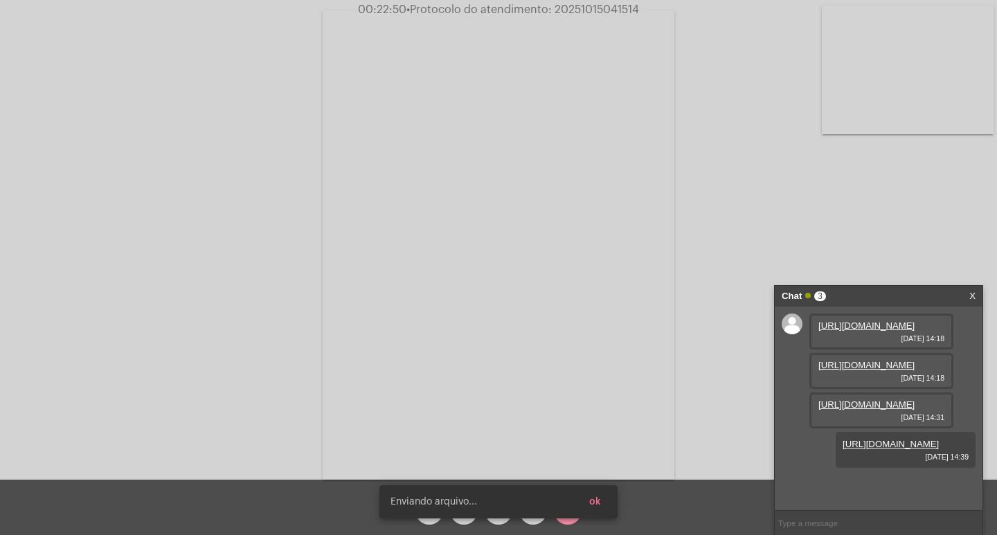
scroll to position [153, 0]
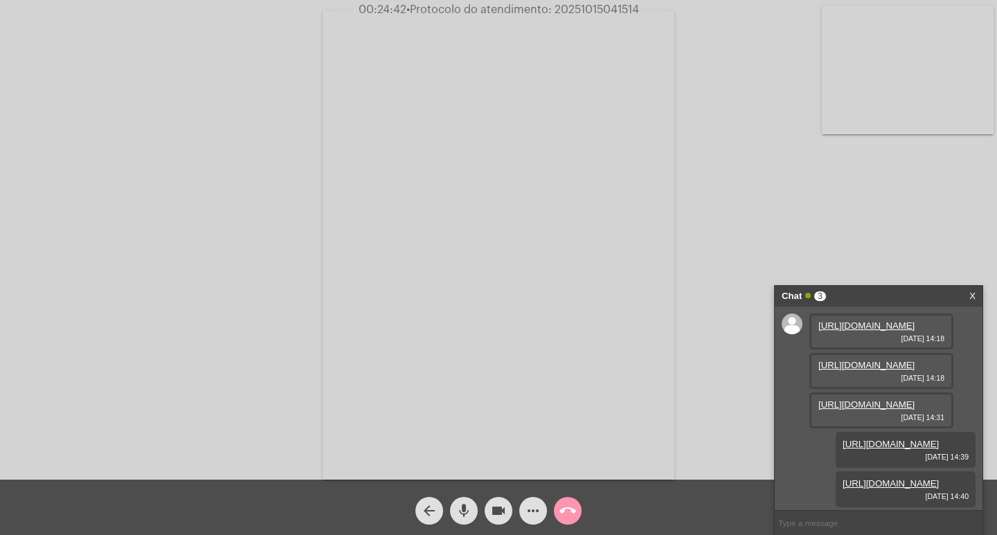
click at [599, 10] on span "• Protocolo do atendimento: 20251015041514" at bounding box center [522, 9] width 233 height 11
copy span "20251015041514"
click at [789, 528] on input "text" at bounding box center [879, 523] width 208 height 24
paste input "20251015041514"
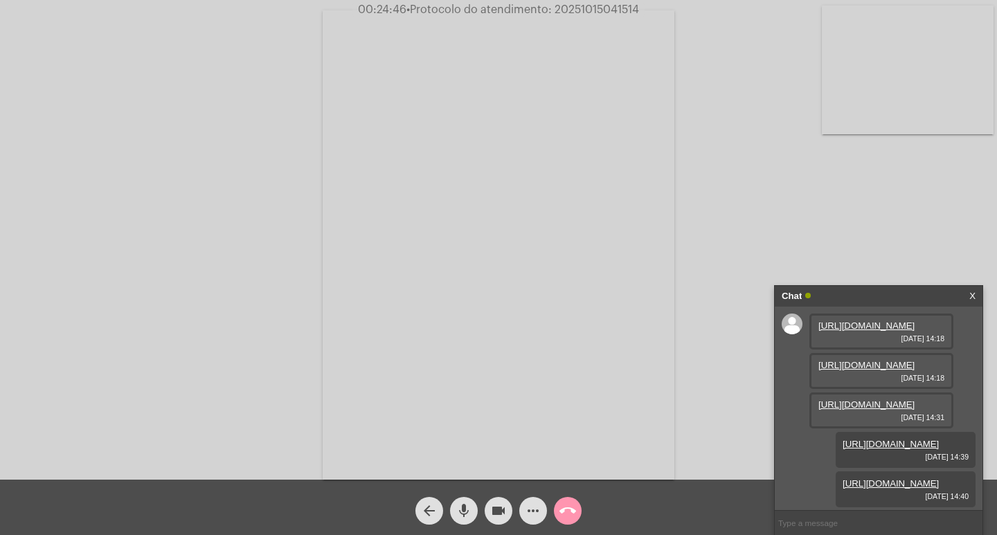
type input "20251015041514"
click at [849, 287] on div "Chat" at bounding box center [864, 296] width 165 height 21
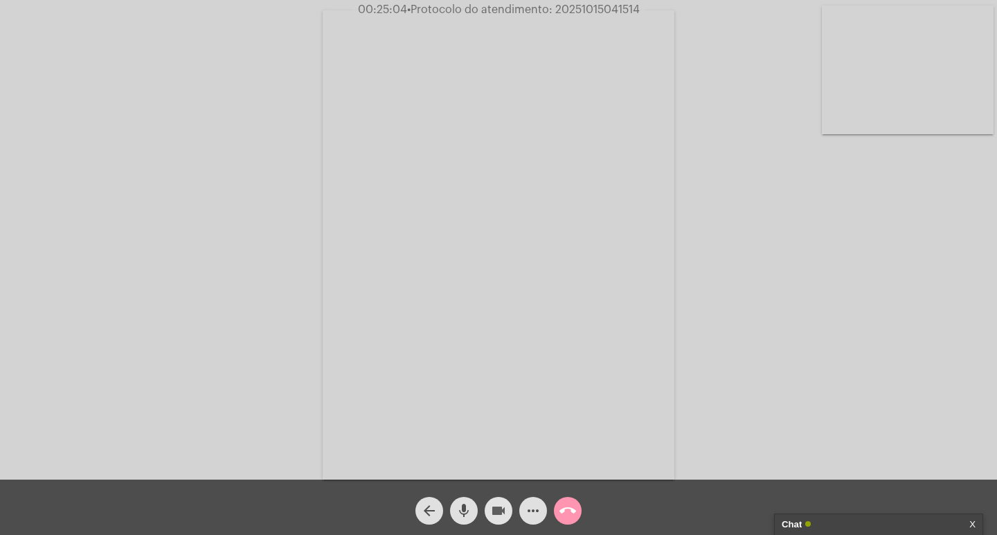
click at [491, 509] on mat-icon "videocam" at bounding box center [498, 511] width 17 height 17
click at [462, 507] on mat-icon "mic" at bounding box center [464, 511] width 17 height 17
click at [563, 509] on mat-icon "call_end" at bounding box center [567, 511] width 17 height 17
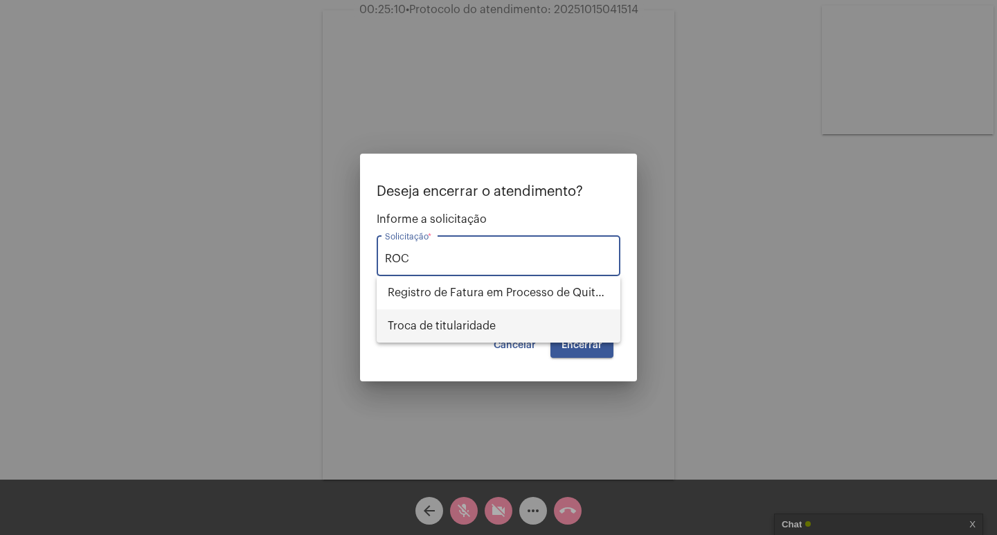
click at [544, 310] on span "Troca de titularidade" at bounding box center [499, 326] width 222 height 33
type input "Troca de titularidade"
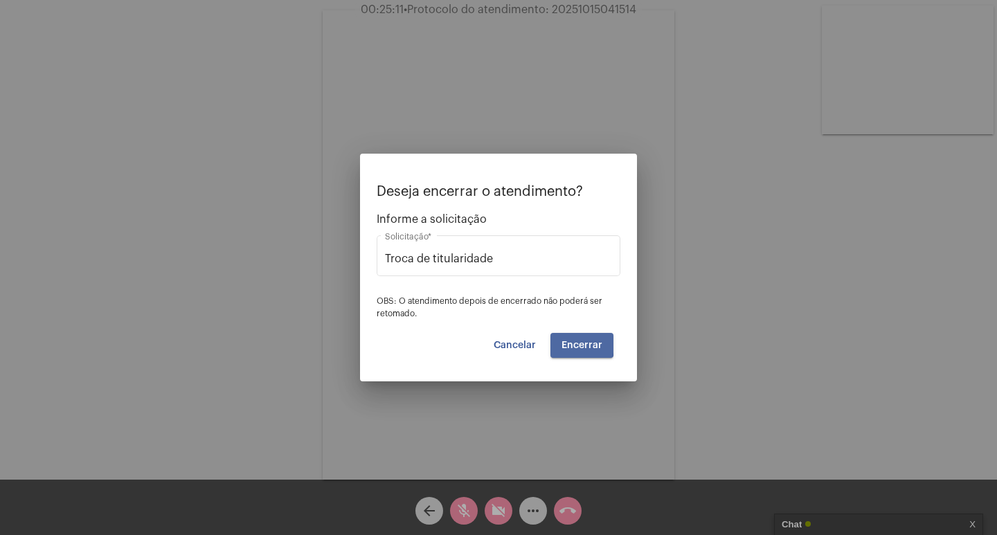
click at [568, 341] on span "Encerrar" at bounding box center [582, 346] width 41 height 10
